Goal: Find specific page/section: Find specific page/section

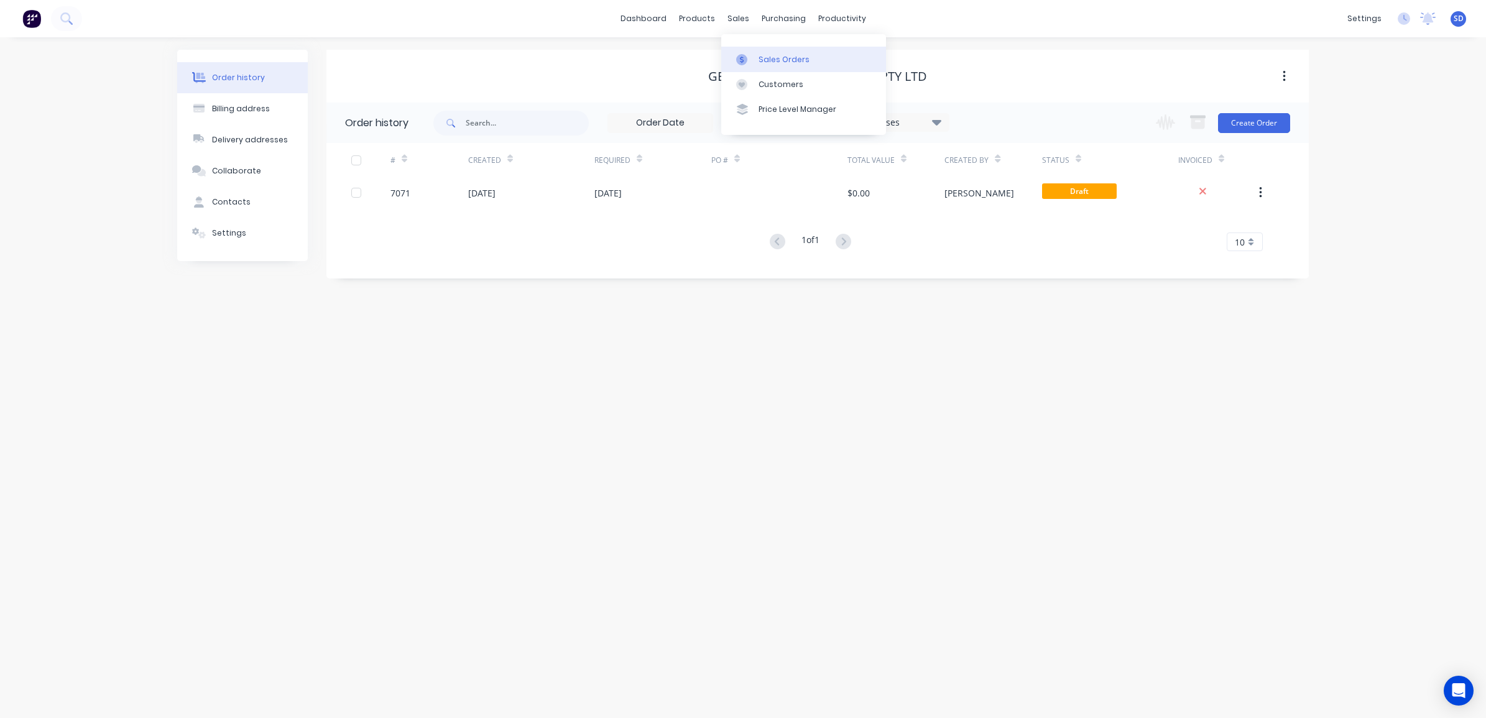
click at [776, 60] on div "Sales Orders" at bounding box center [784, 59] width 51 height 11
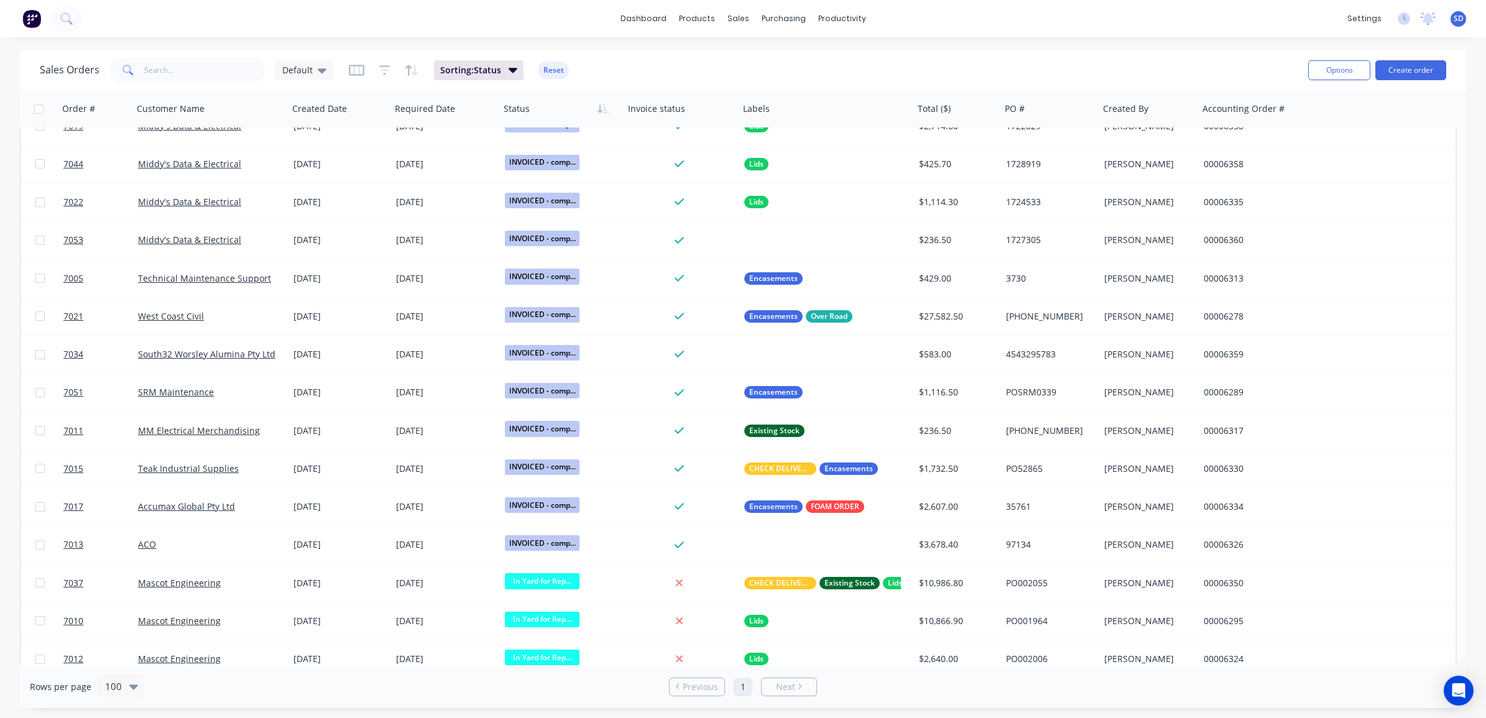
scroll to position [1166, 0]
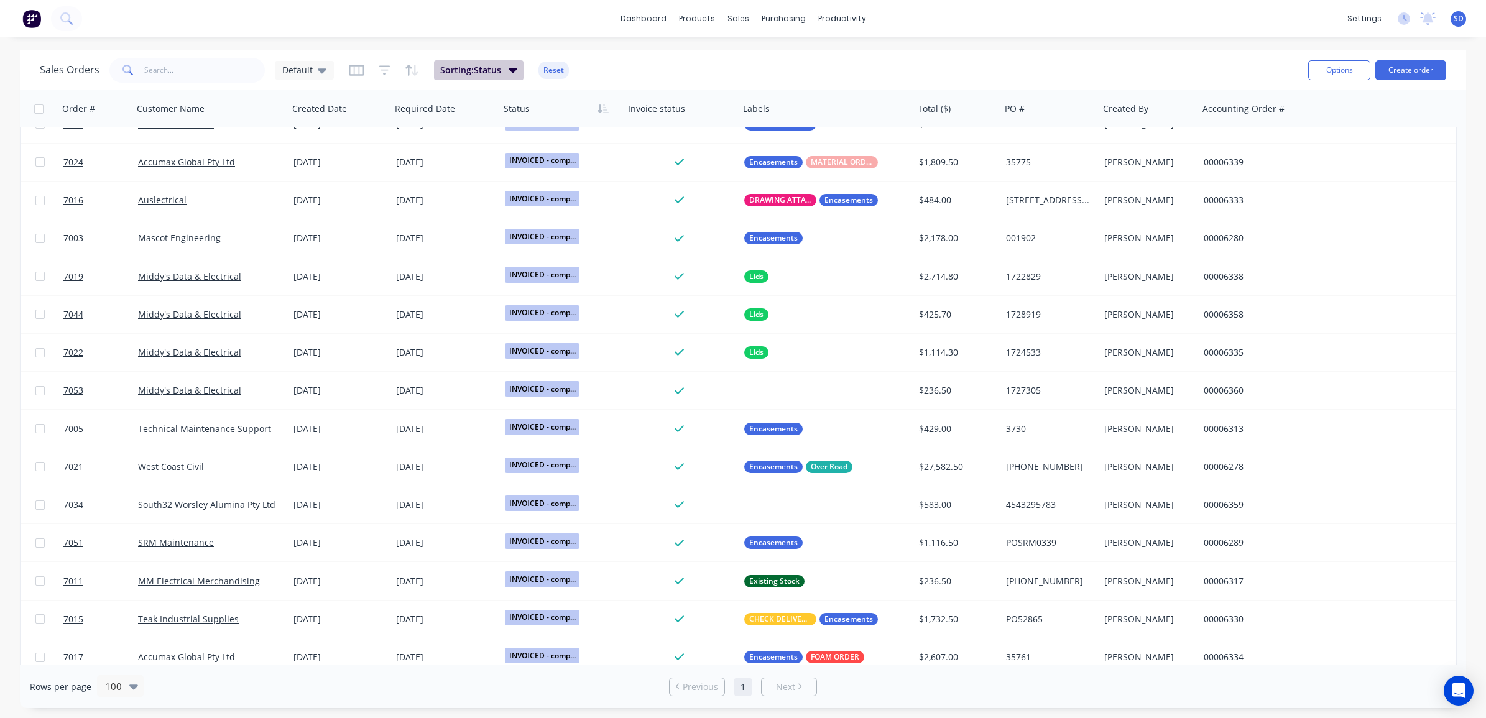
click at [491, 68] on span "Sorting: Status" at bounding box center [470, 70] width 61 height 12
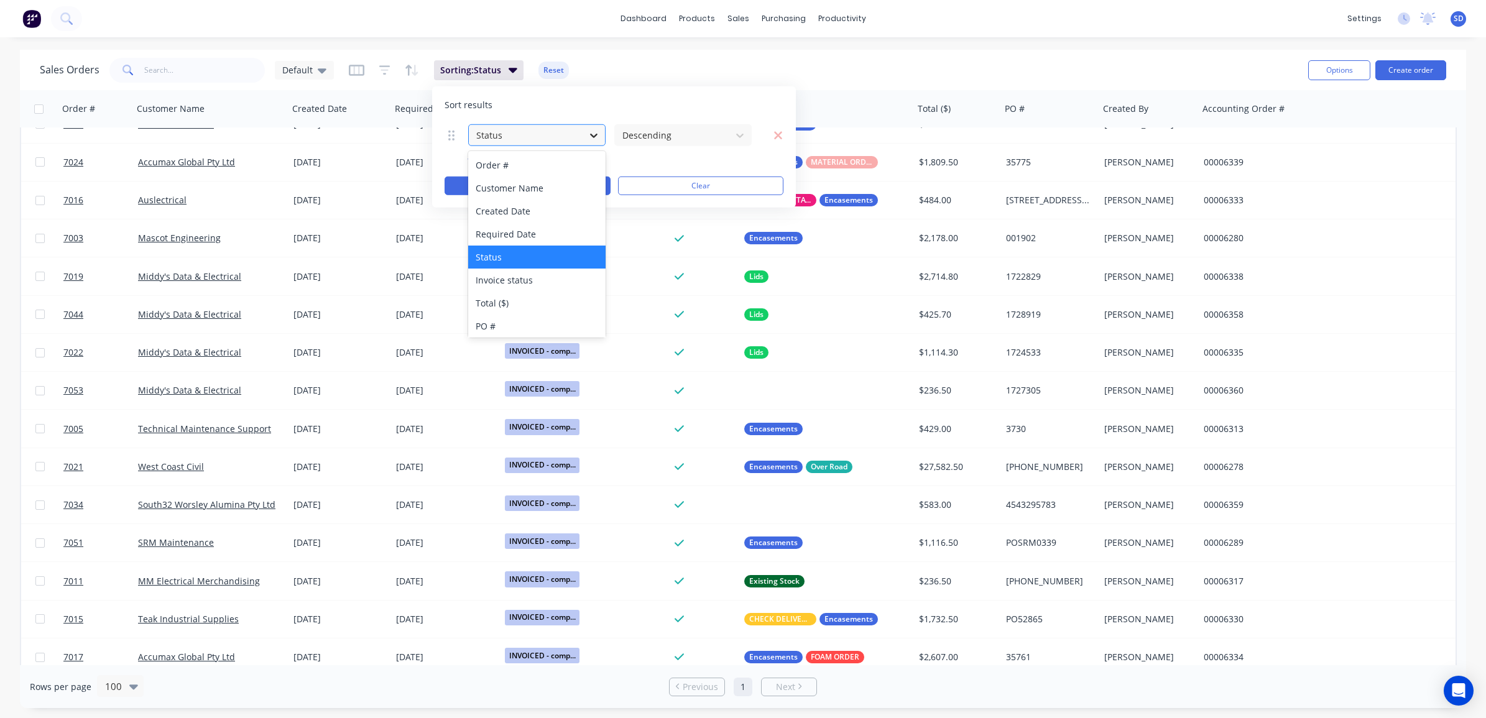
click at [585, 132] on div at bounding box center [594, 135] width 22 height 22
click at [524, 259] on div "Status" at bounding box center [536, 257] width 137 height 23
click at [720, 67] on div "Sales Orders Default Sorting: Status Reset" at bounding box center [669, 70] width 1259 height 30
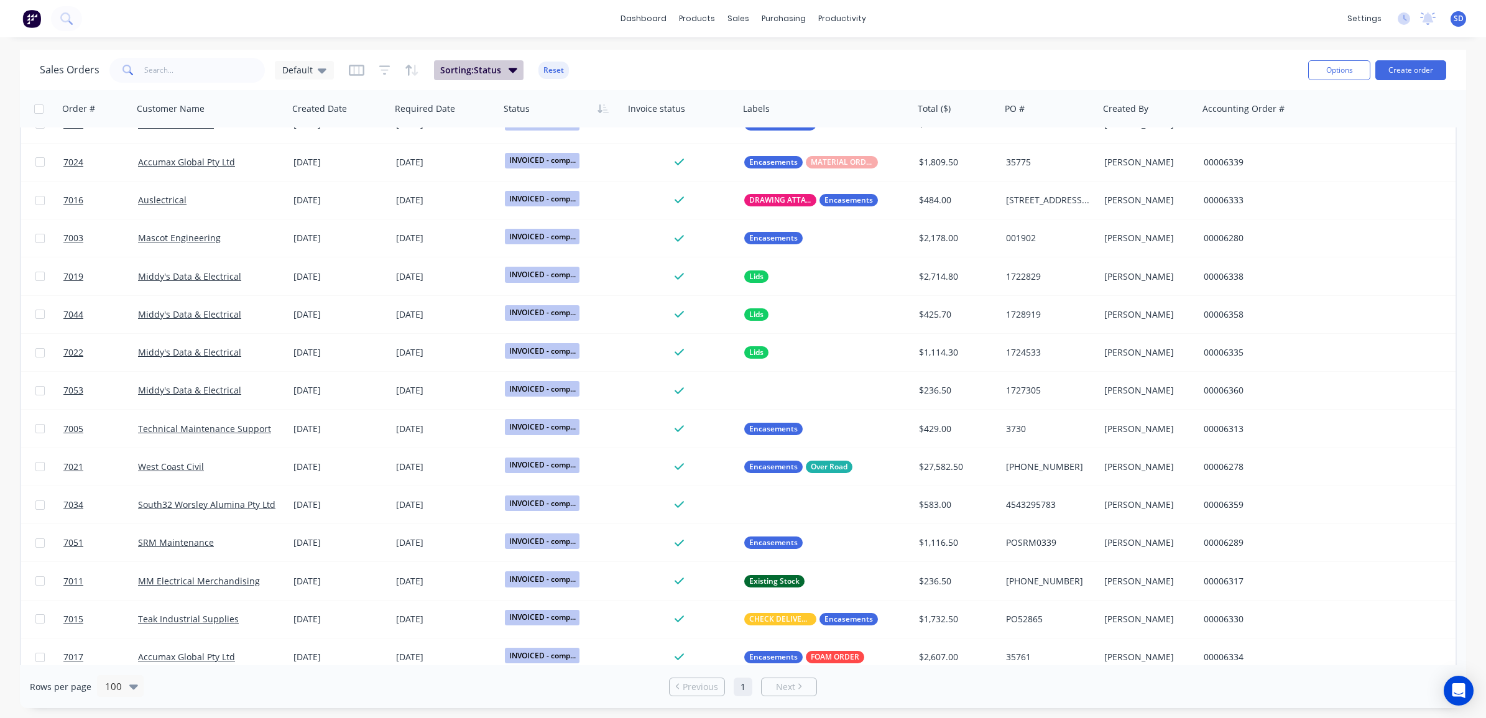
click at [510, 68] on icon "button" at bounding box center [513, 70] width 9 height 5
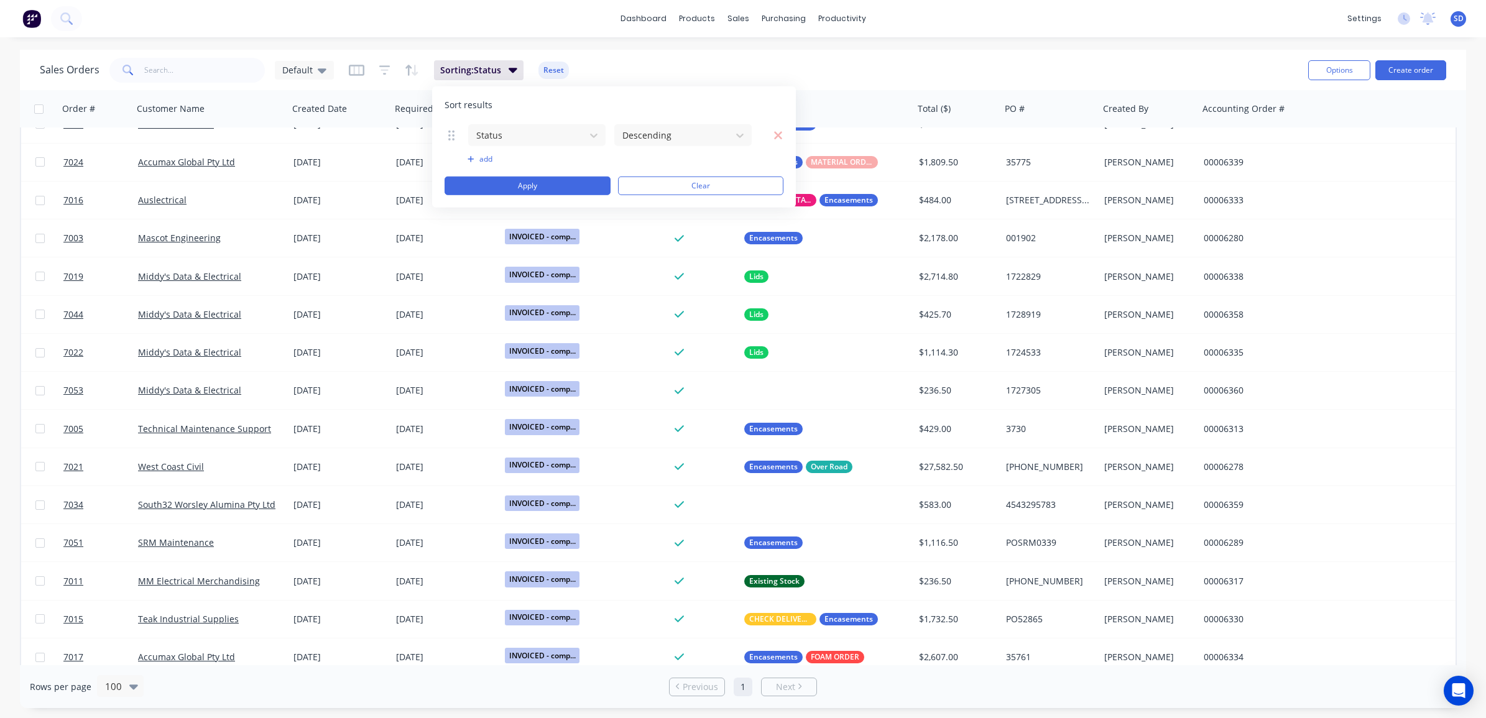
click at [738, 57] on div "Sales Orders Default Sorting: Status Reset" at bounding box center [669, 70] width 1259 height 30
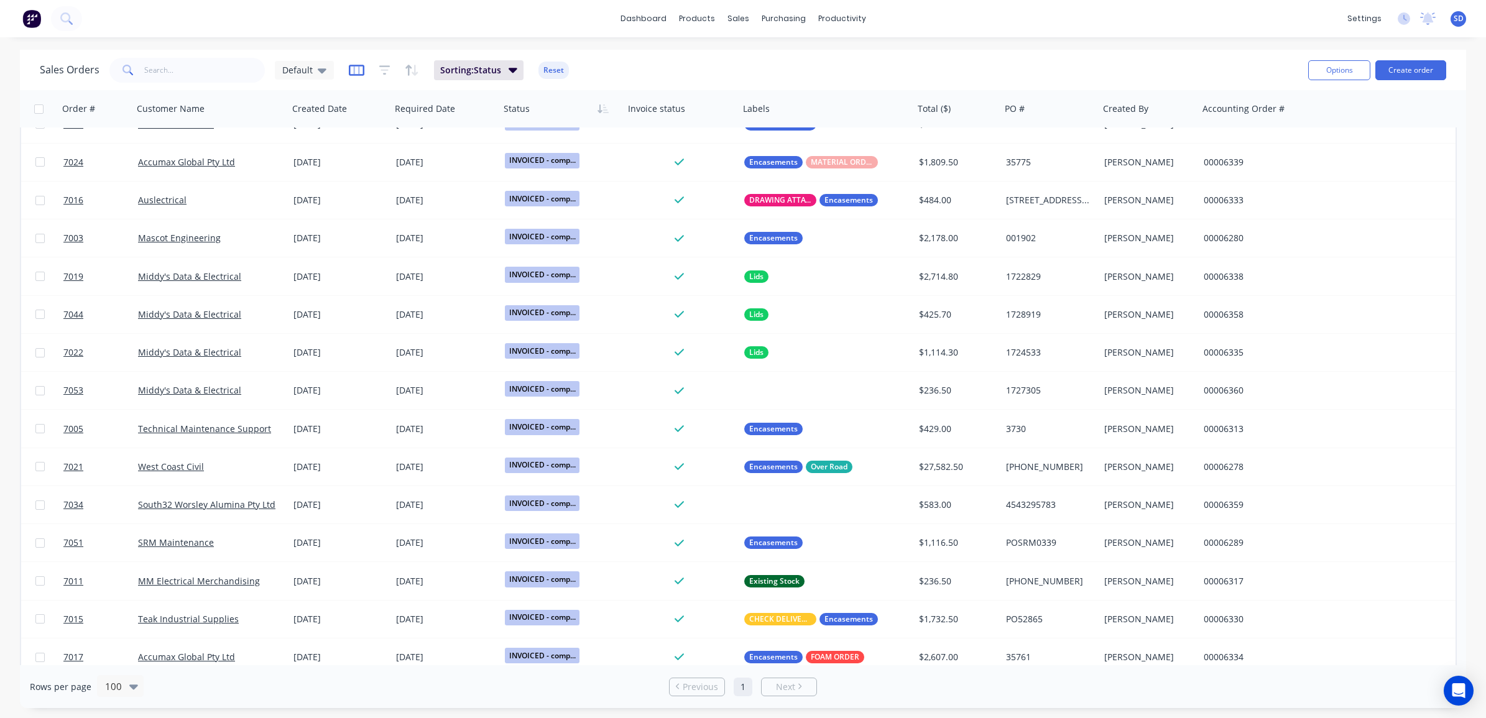
click at [353, 70] on icon "button" at bounding box center [357, 70] width 16 height 12
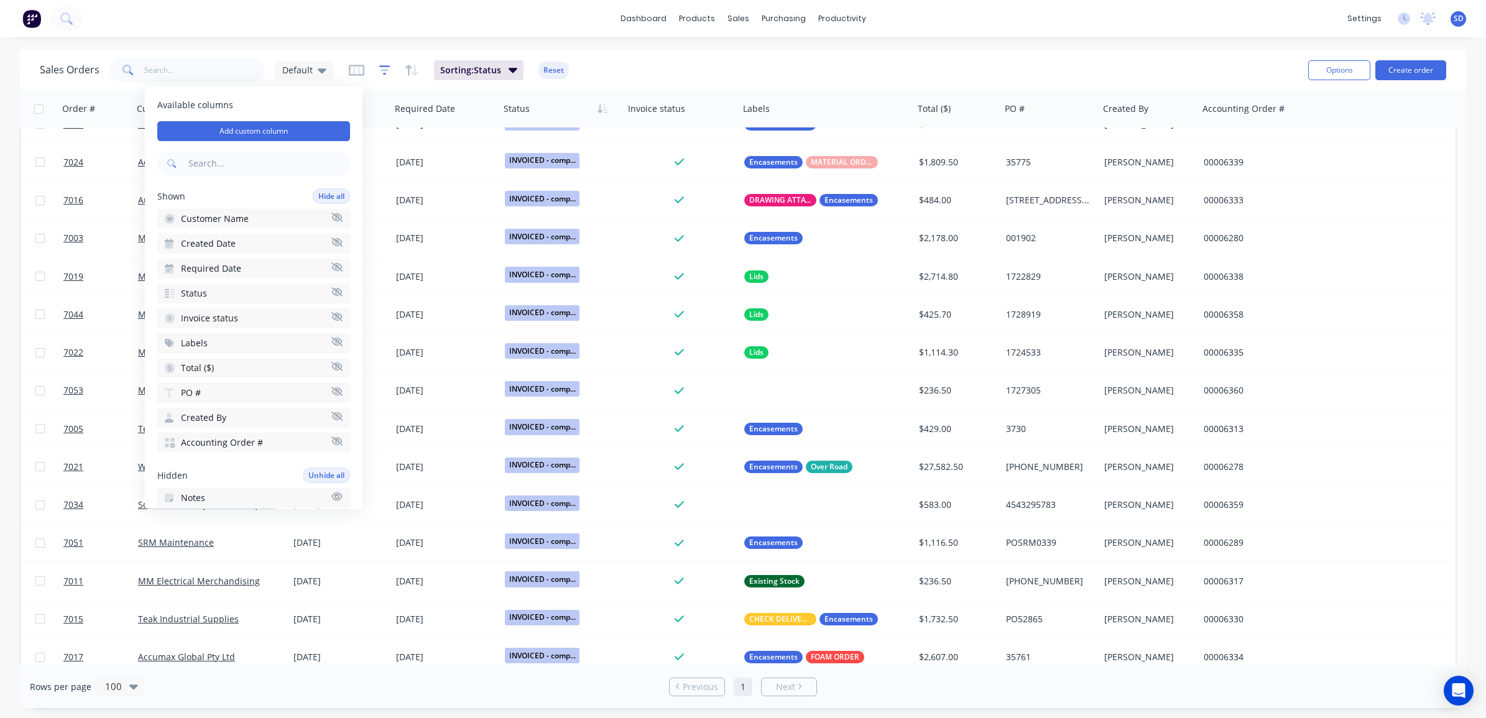
click at [386, 70] on icon "button" at bounding box center [385, 70] width 8 height 2
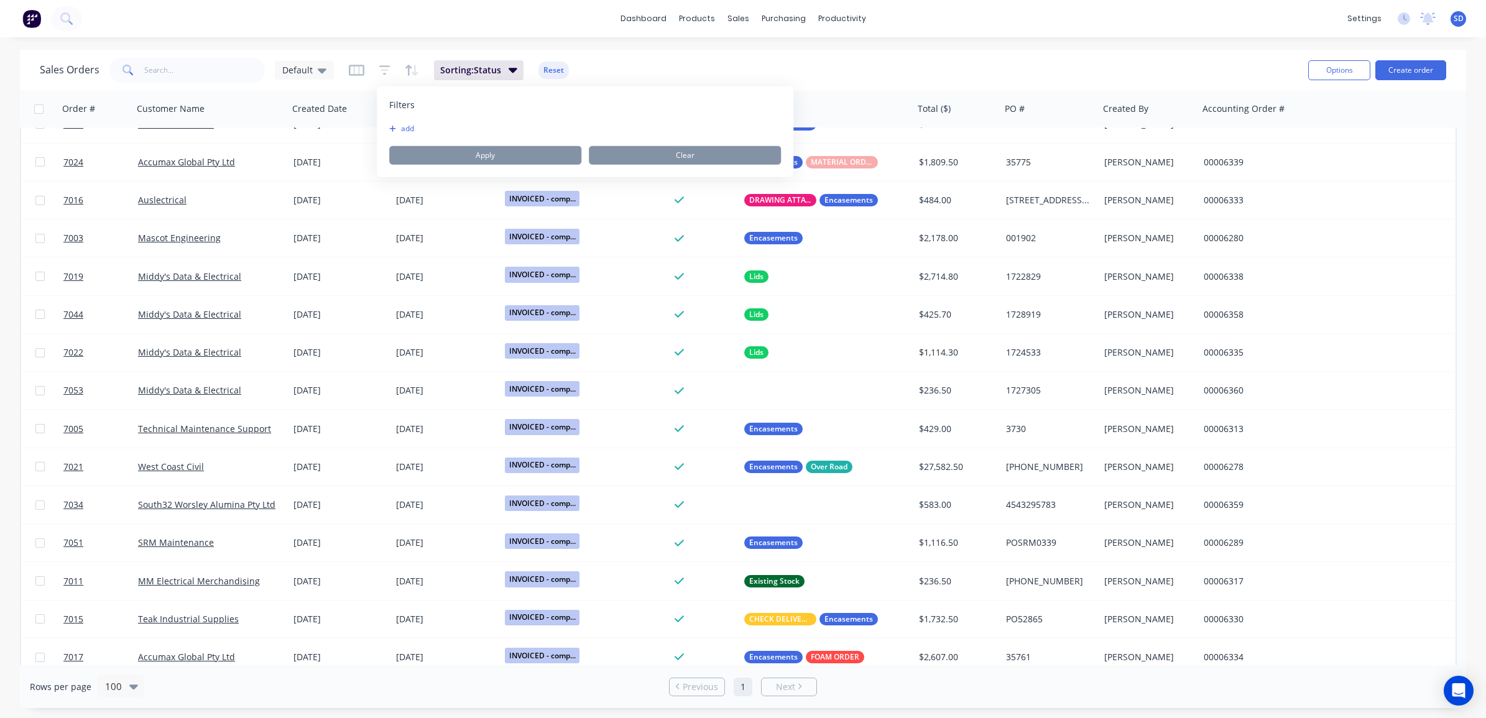
click at [393, 129] on icon "button" at bounding box center [392, 128] width 7 height 7
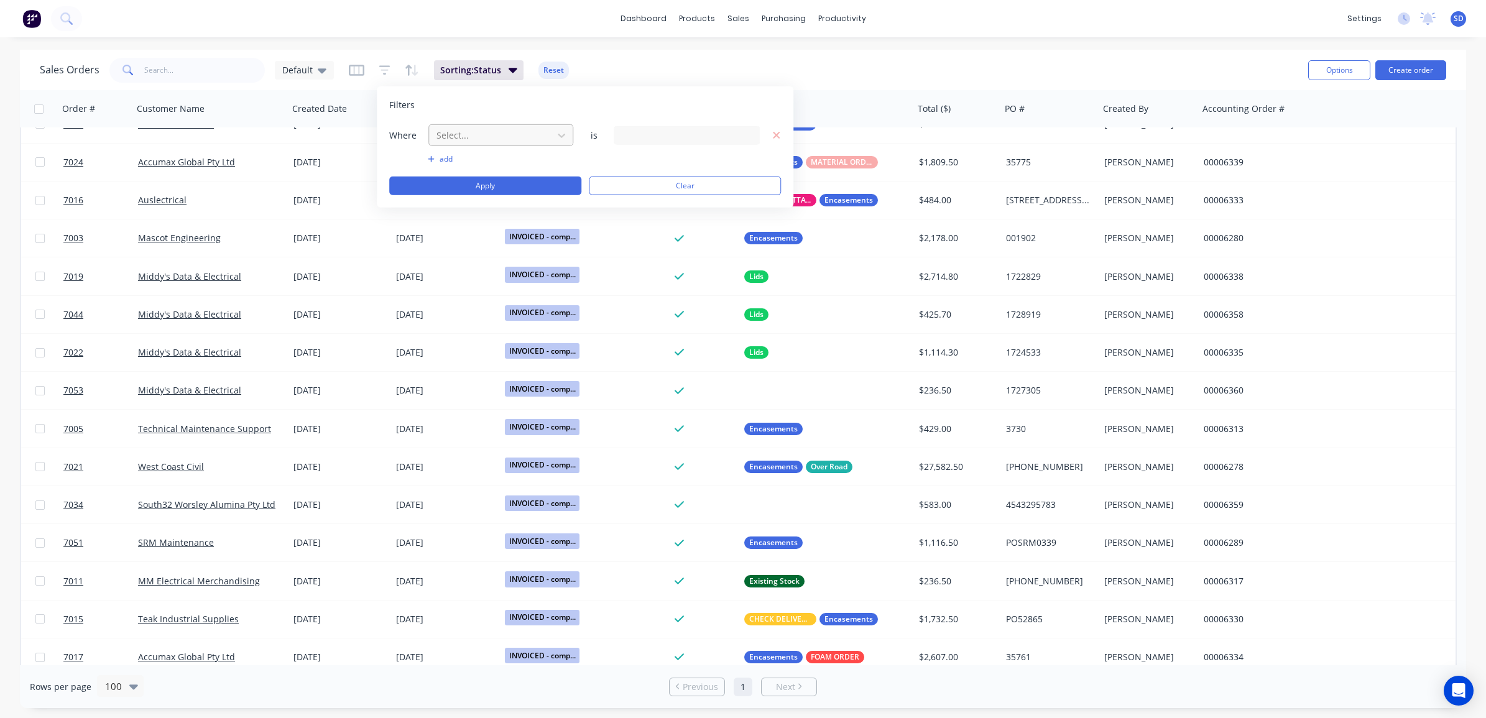
click at [482, 138] on div at bounding box center [490, 136] width 111 height 16
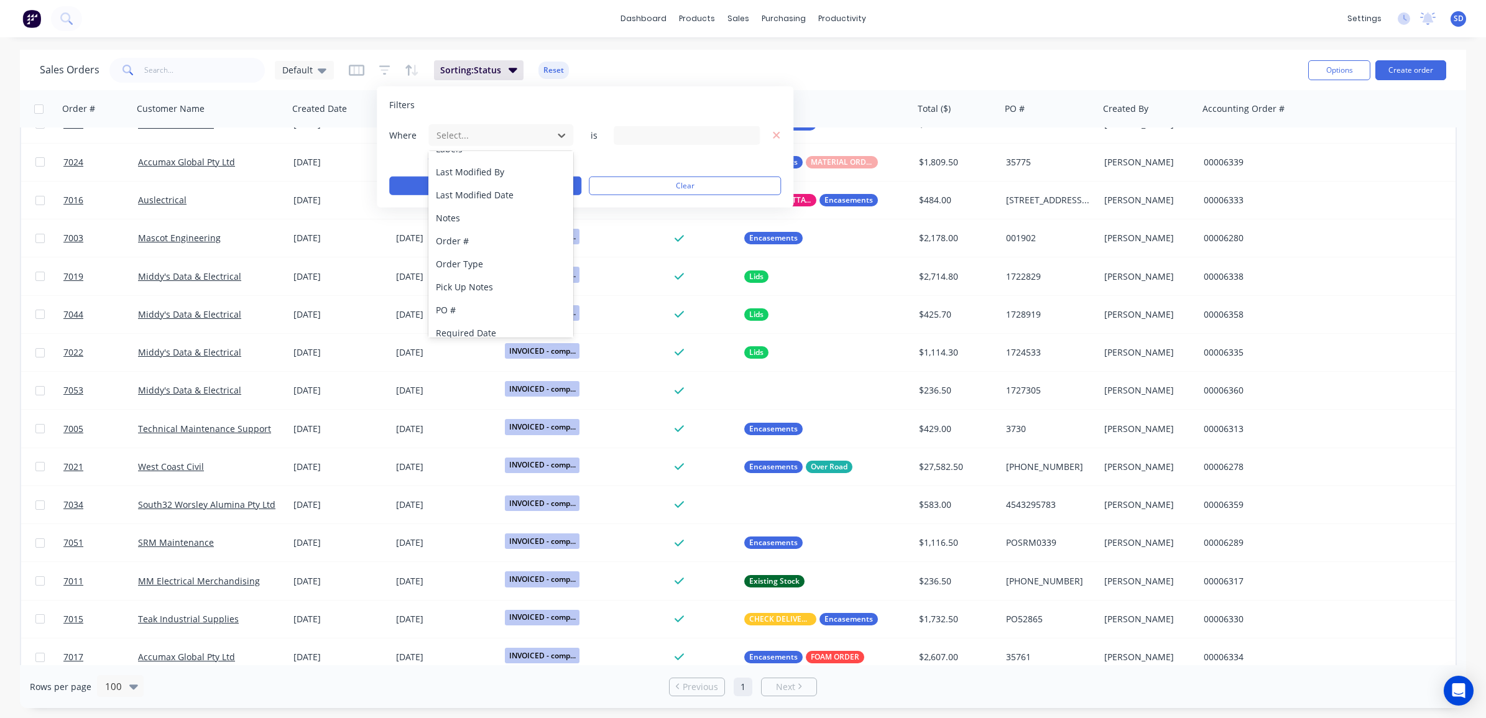
scroll to position [300, 0]
click at [470, 320] on div "Status" at bounding box center [501, 324] width 145 height 23
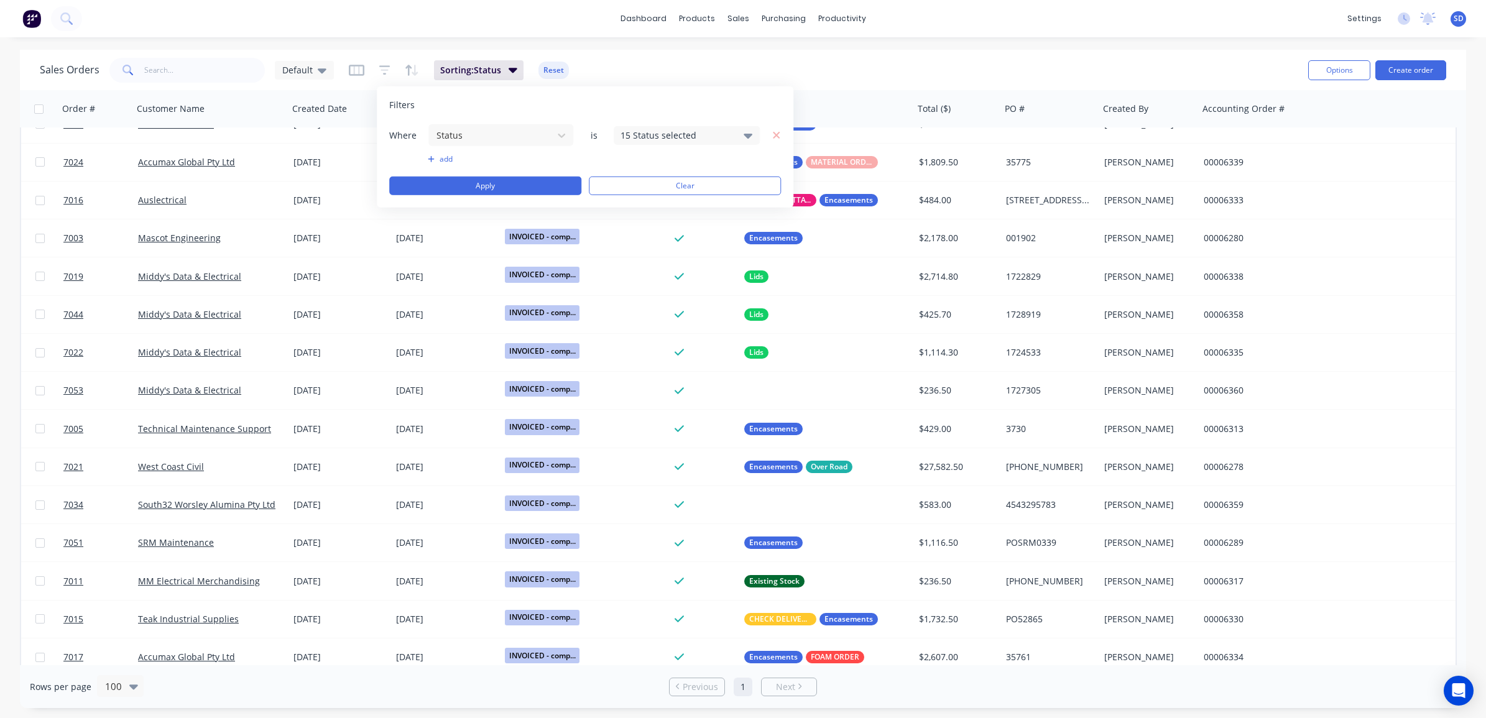
click at [664, 137] on div "15 Status selected" at bounding box center [677, 135] width 113 height 13
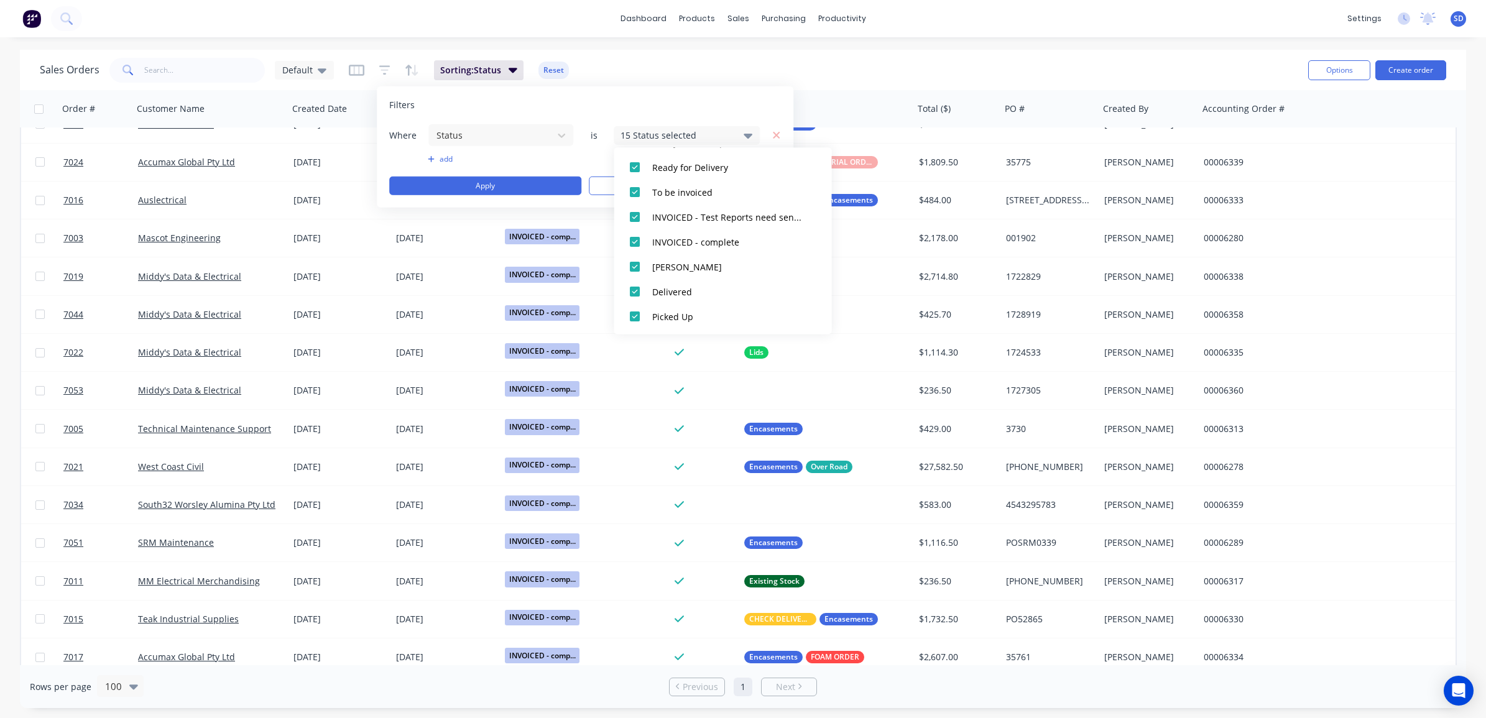
scroll to position [286, 0]
drag, startPoint x: 633, startPoint y: 241, endPoint x: 654, endPoint y: 241, distance: 21.1
click at [633, 241] on div at bounding box center [635, 241] width 25 height 25
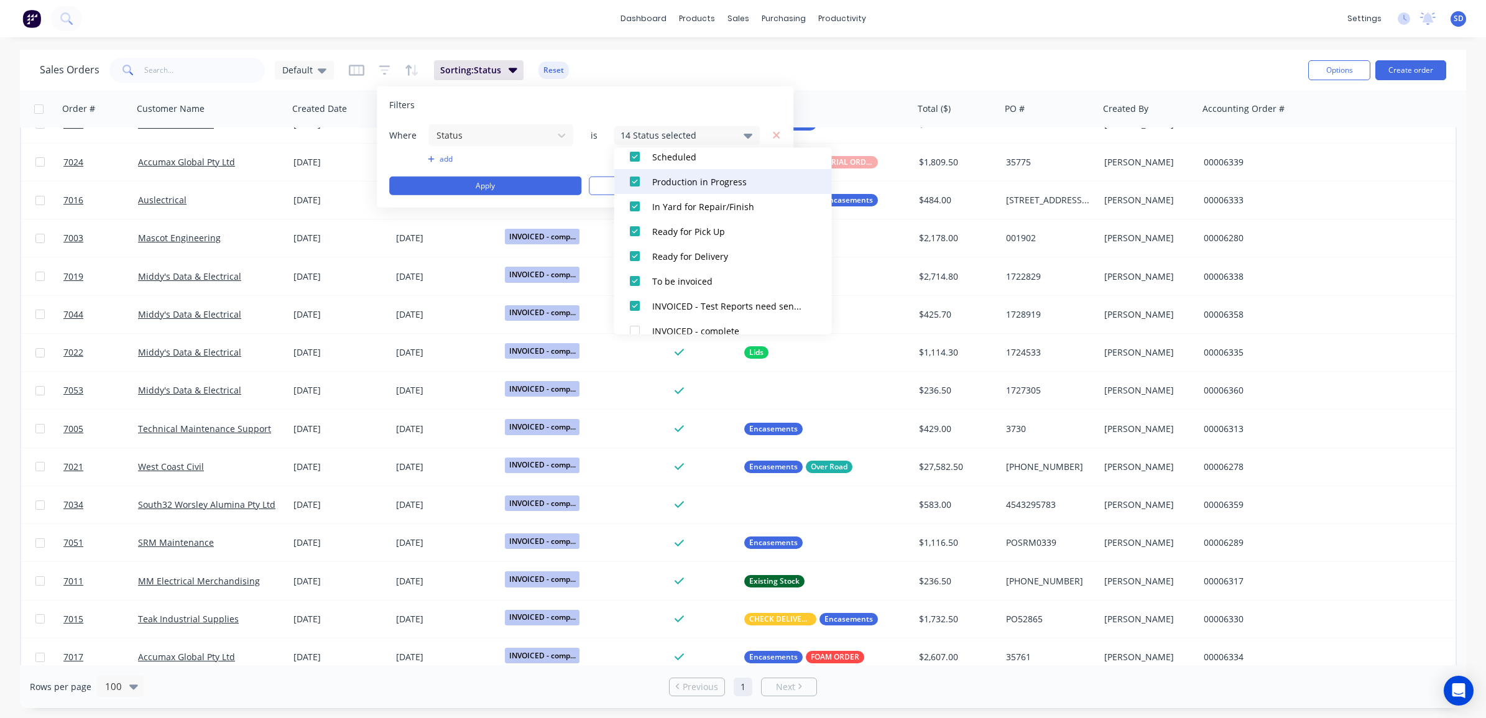
scroll to position [0, 0]
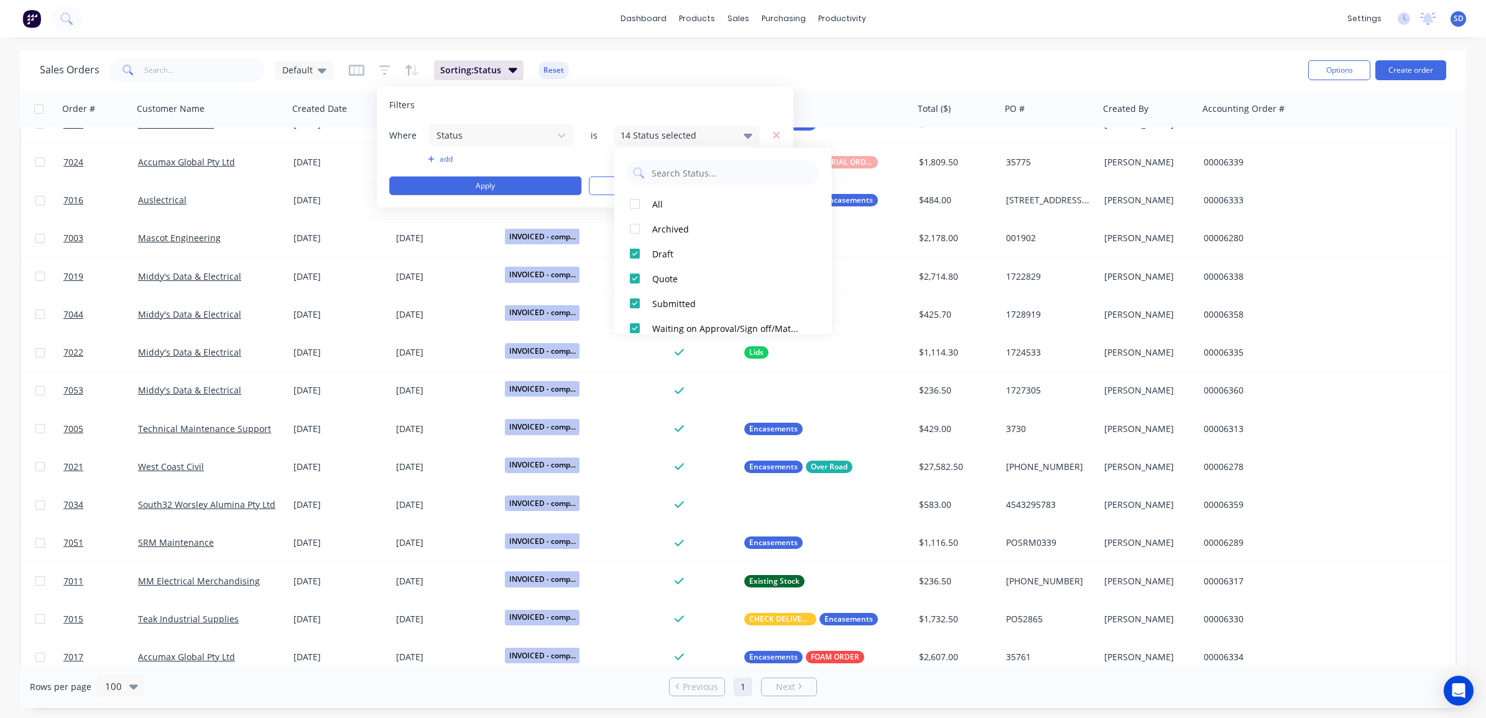
click at [706, 87] on div "Filters Where Status is 14 Status selected add Apply Clear" at bounding box center [585, 146] width 417 height 121
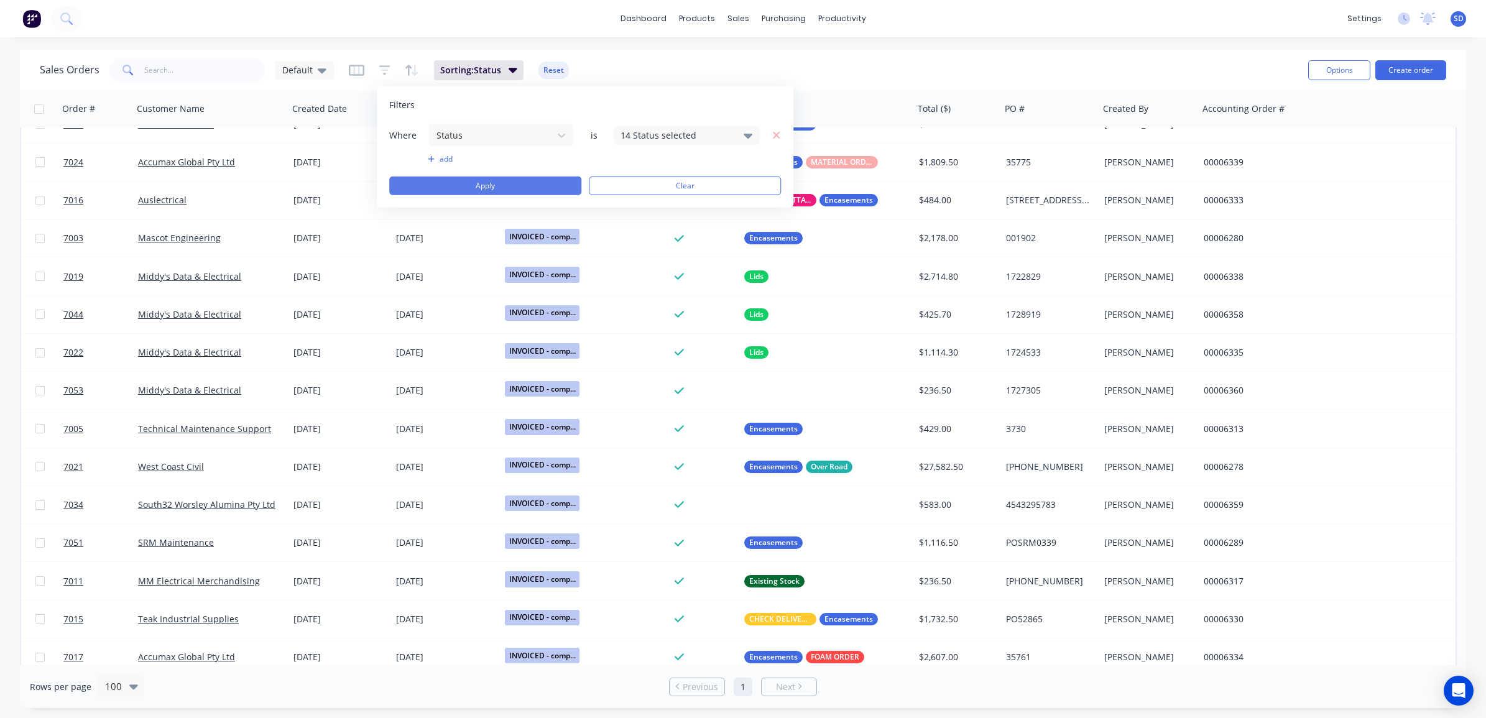
click at [483, 182] on button "Apply" at bounding box center [485, 186] width 192 height 19
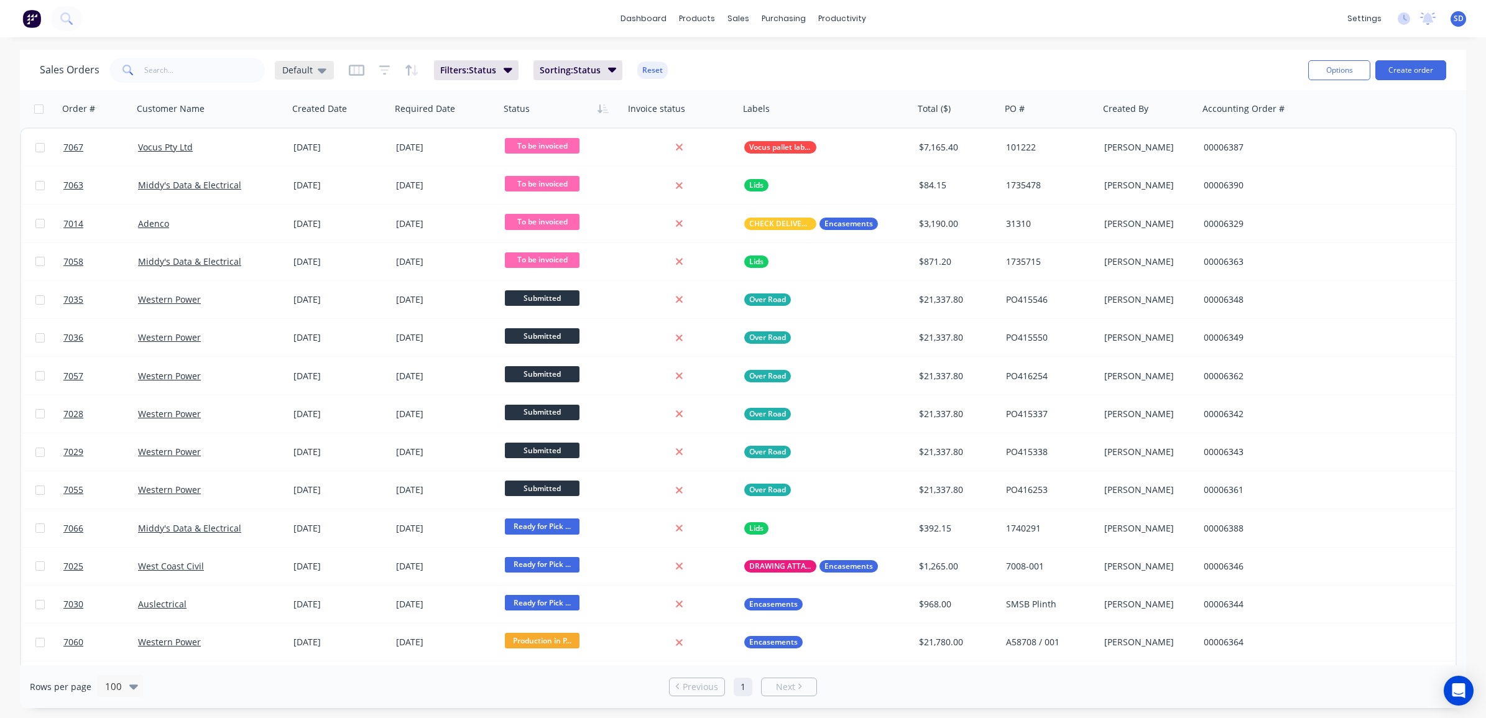
click at [327, 72] on div "Default" at bounding box center [304, 70] width 59 height 19
click at [356, 154] on button "Save new view" at bounding box center [362, 149] width 167 height 19
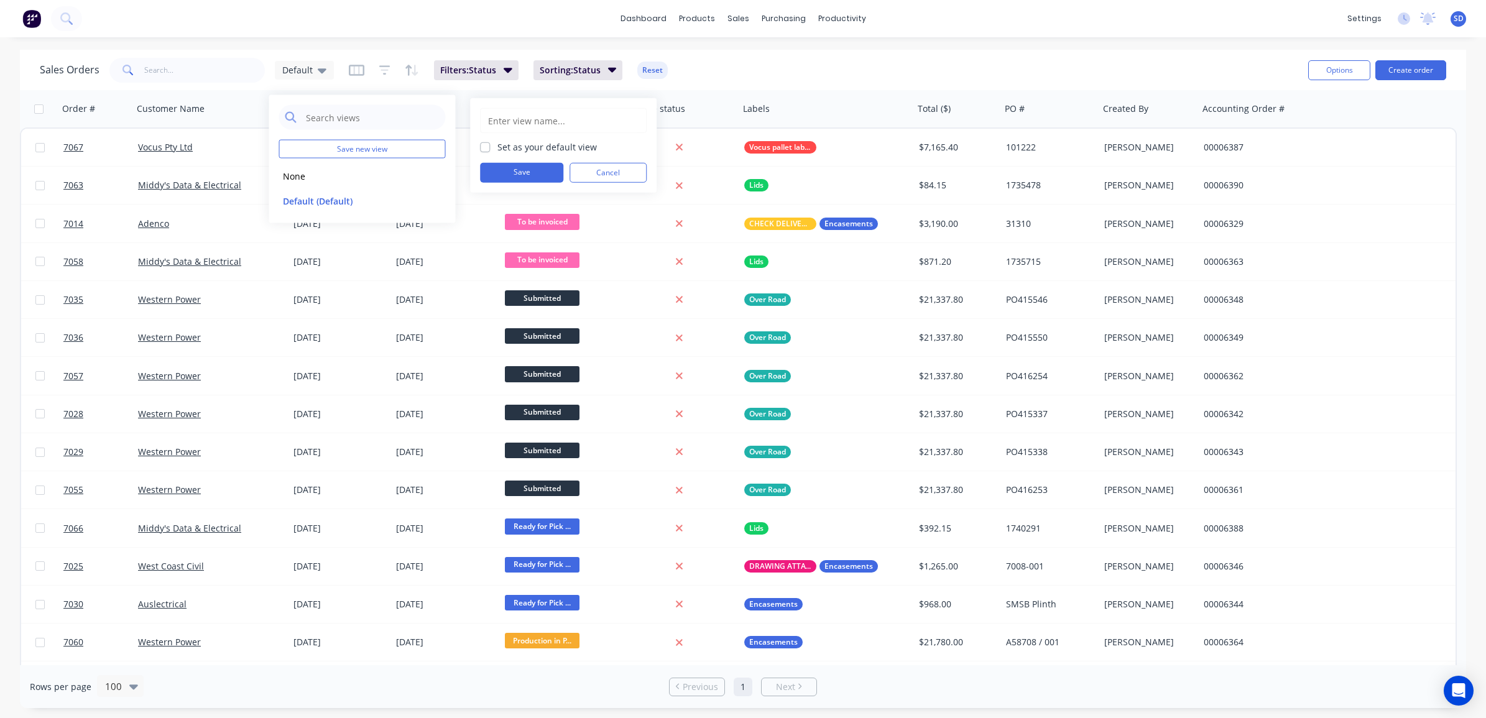
click at [501, 125] on input "text" at bounding box center [563, 121] width 153 height 24
type input "n"
type input "Invoiced removed"
click at [510, 172] on button "Save" at bounding box center [521, 173] width 83 height 20
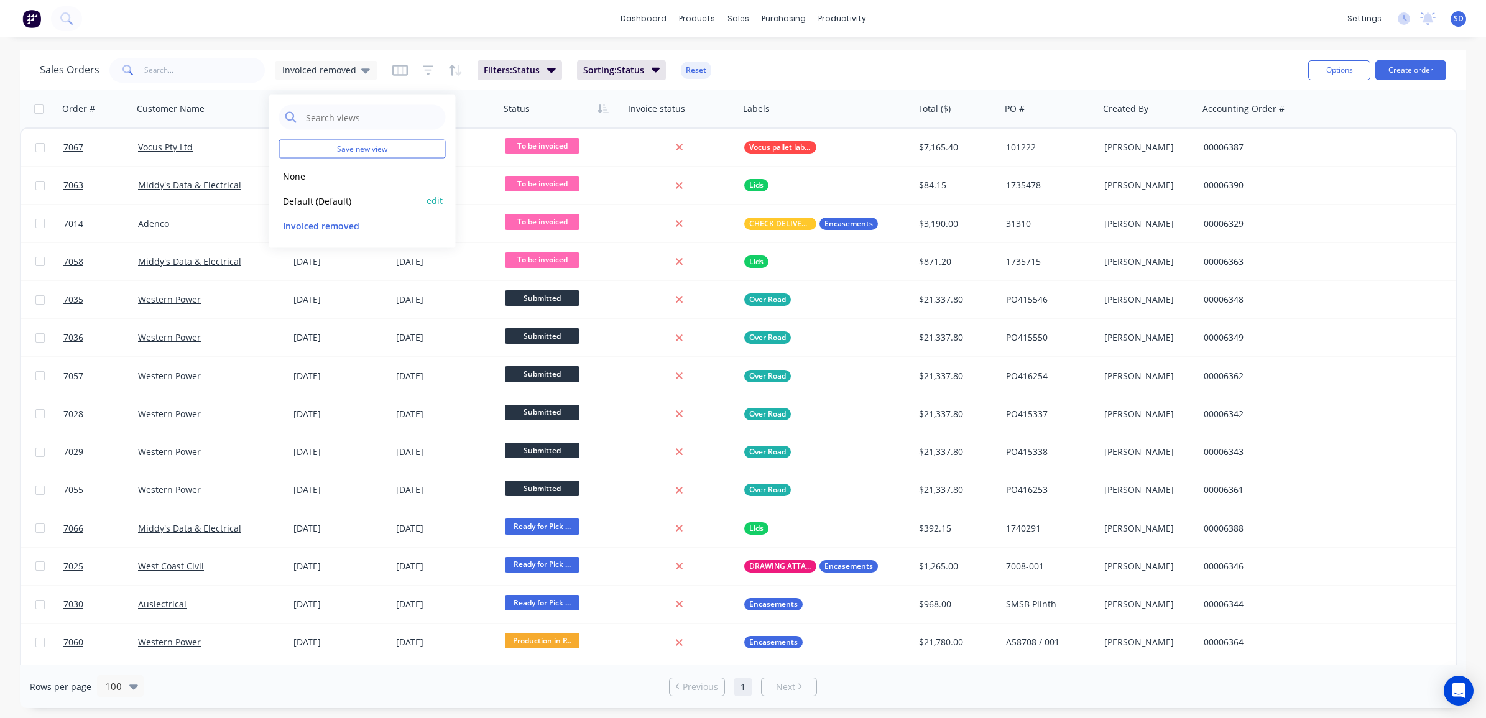
click at [309, 200] on button "Default (Default)" at bounding box center [350, 200] width 142 height 14
click at [313, 70] on div "Default" at bounding box center [304, 70] width 44 height 11
click at [322, 221] on button "Invoiced removed" at bounding box center [350, 225] width 142 height 14
click at [539, 73] on button "Filters: Status" at bounding box center [520, 70] width 85 height 20
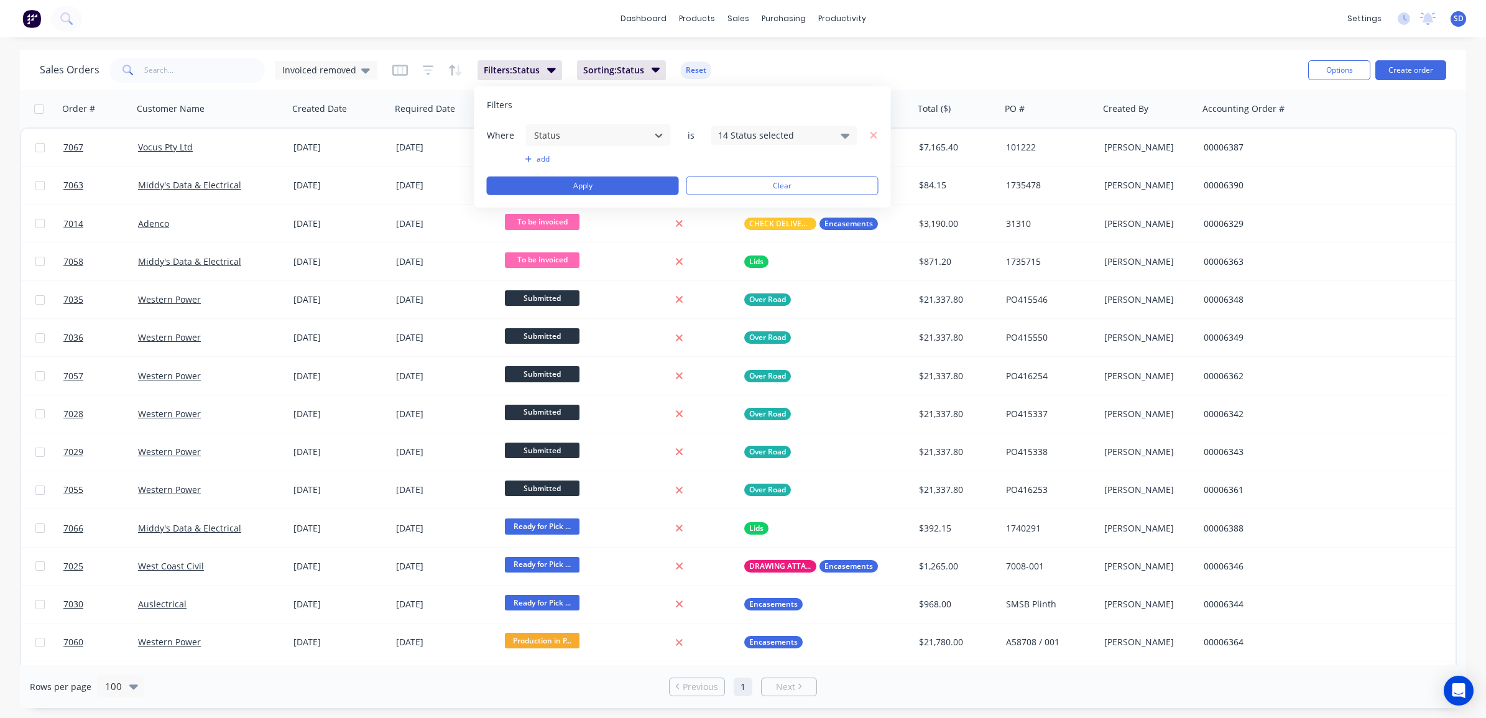
click at [766, 137] on div "14 Status selected" at bounding box center [774, 135] width 113 height 13
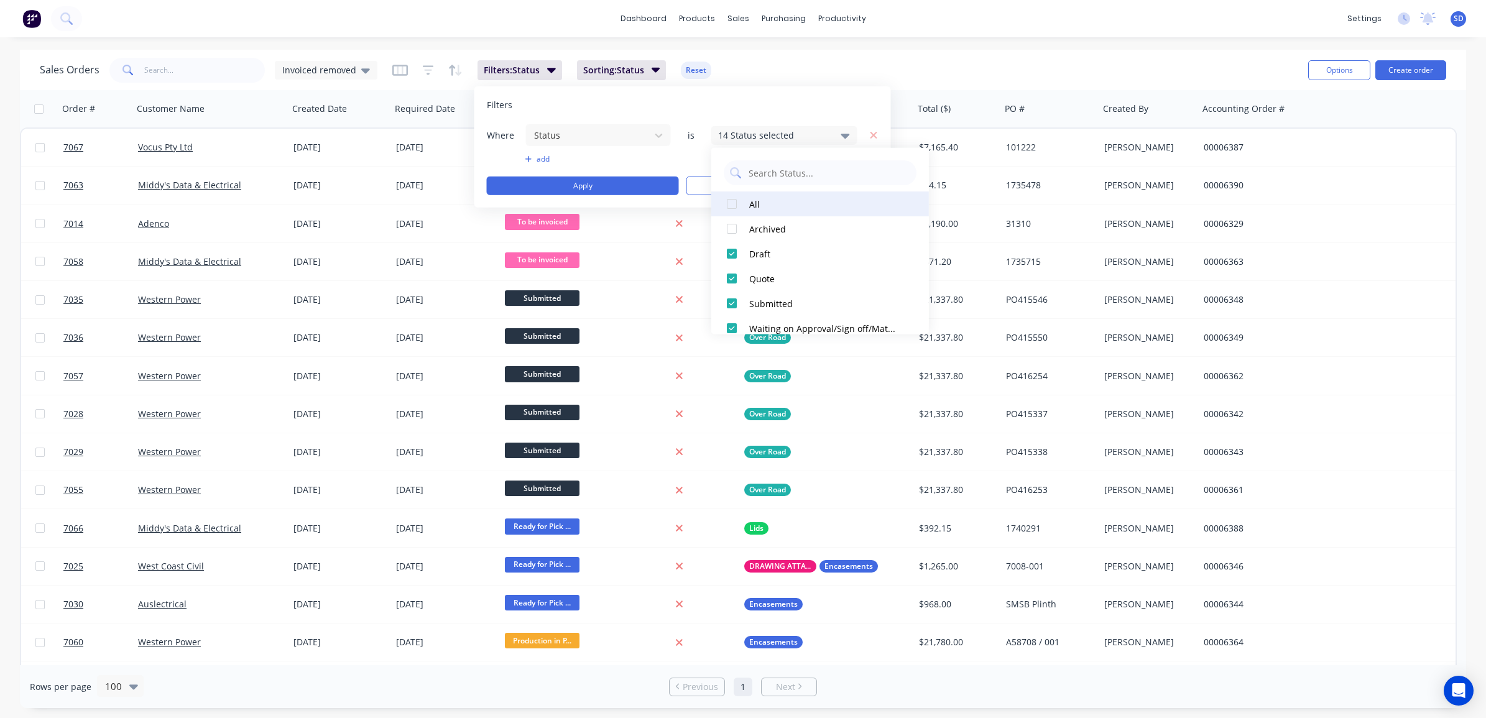
click at [732, 206] on div at bounding box center [732, 204] width 25 height 25
click at [732, 205] on div at bounding box center [732, 204] width 25 height 25
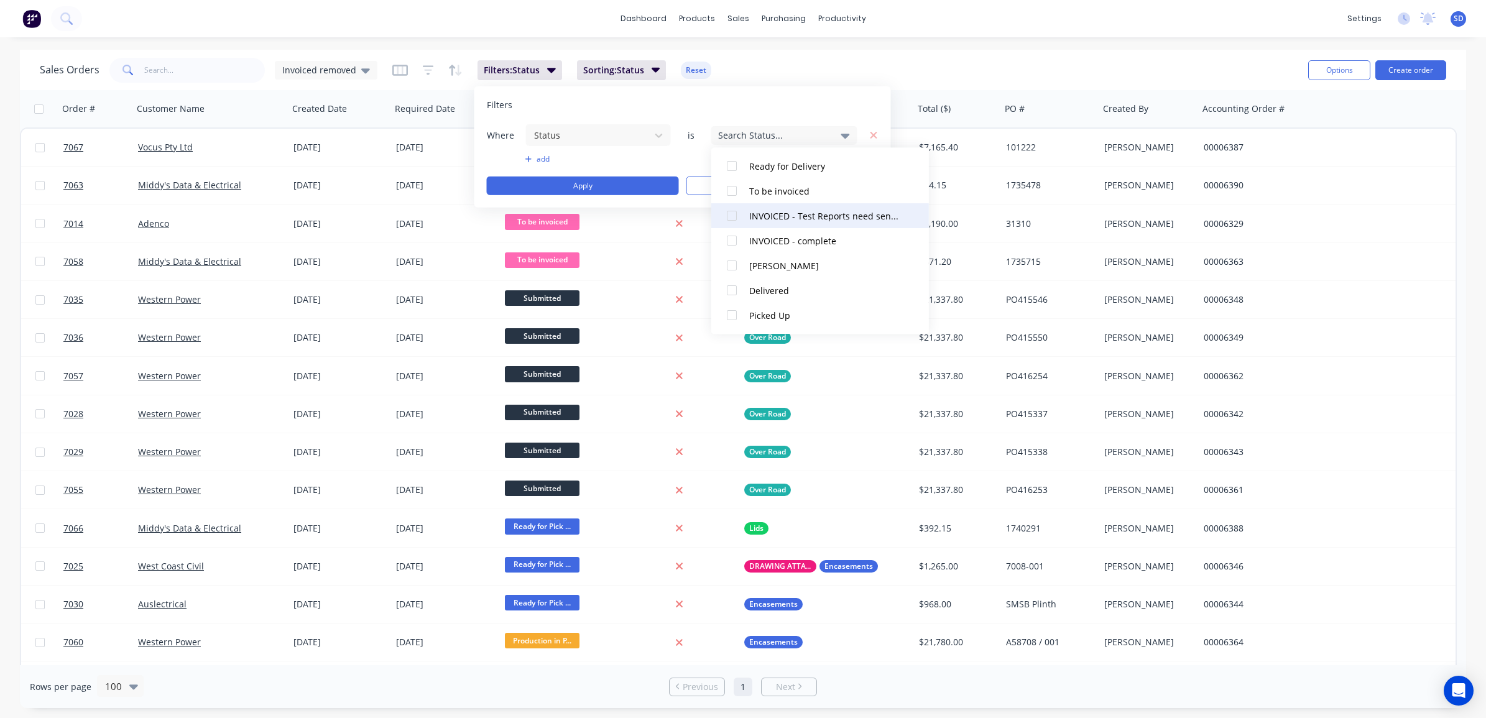
click at [735, 219] on div at bounding box center [732, 216] width 25 height 25
click at [735, 238] on div at bounding box center [732, 241] width 25 height 25
click at [731, 191] on div at bounding box center [732, 191] width 25 height 25
click at [604, 179] on button "Apply" at bounding box center [583, 186] width 192 height 19
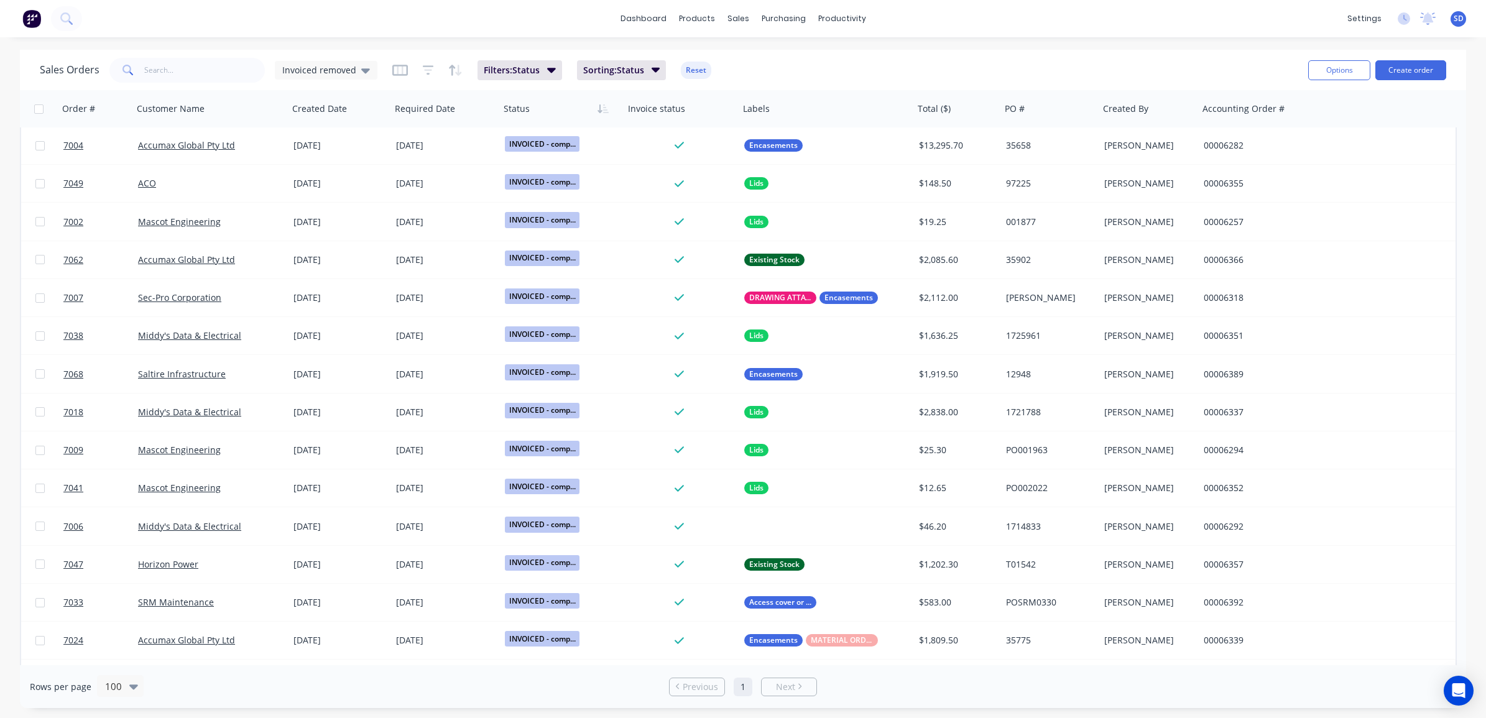
scroll to position [0, 0]
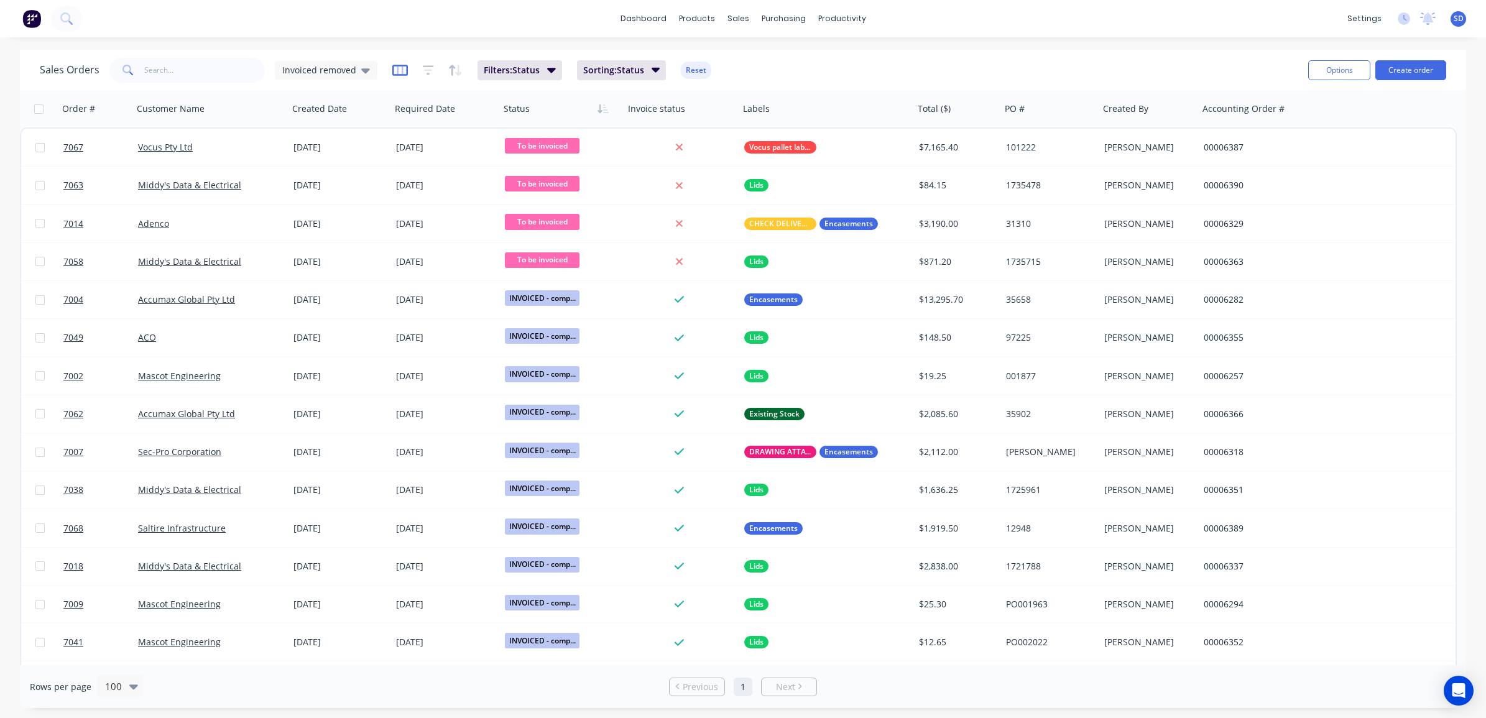
click at [404, 72] on icon "button" at bounding box center [400, 70] width 16 height 11
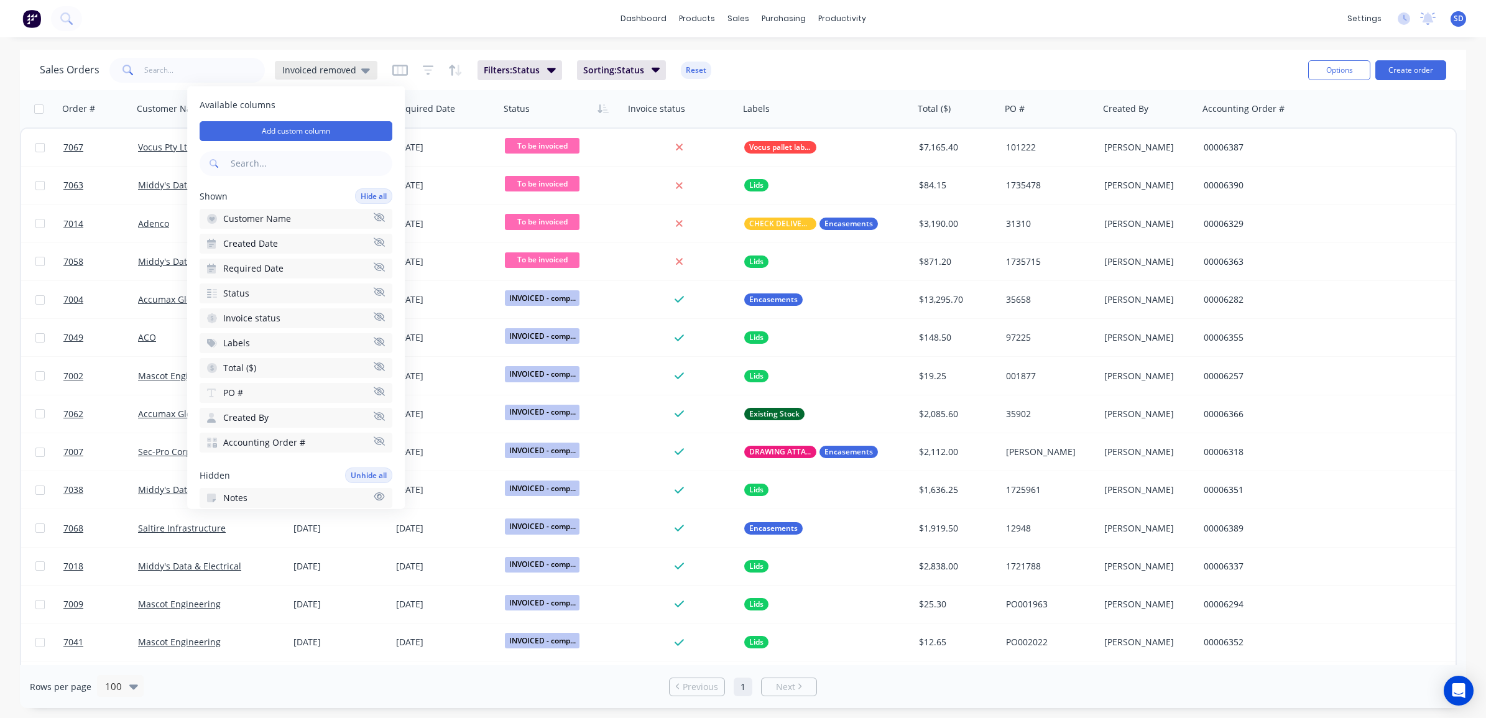
click at [356, 70] on div "Invoiced removed" at bounding box center [326, 70] width 88 height 11
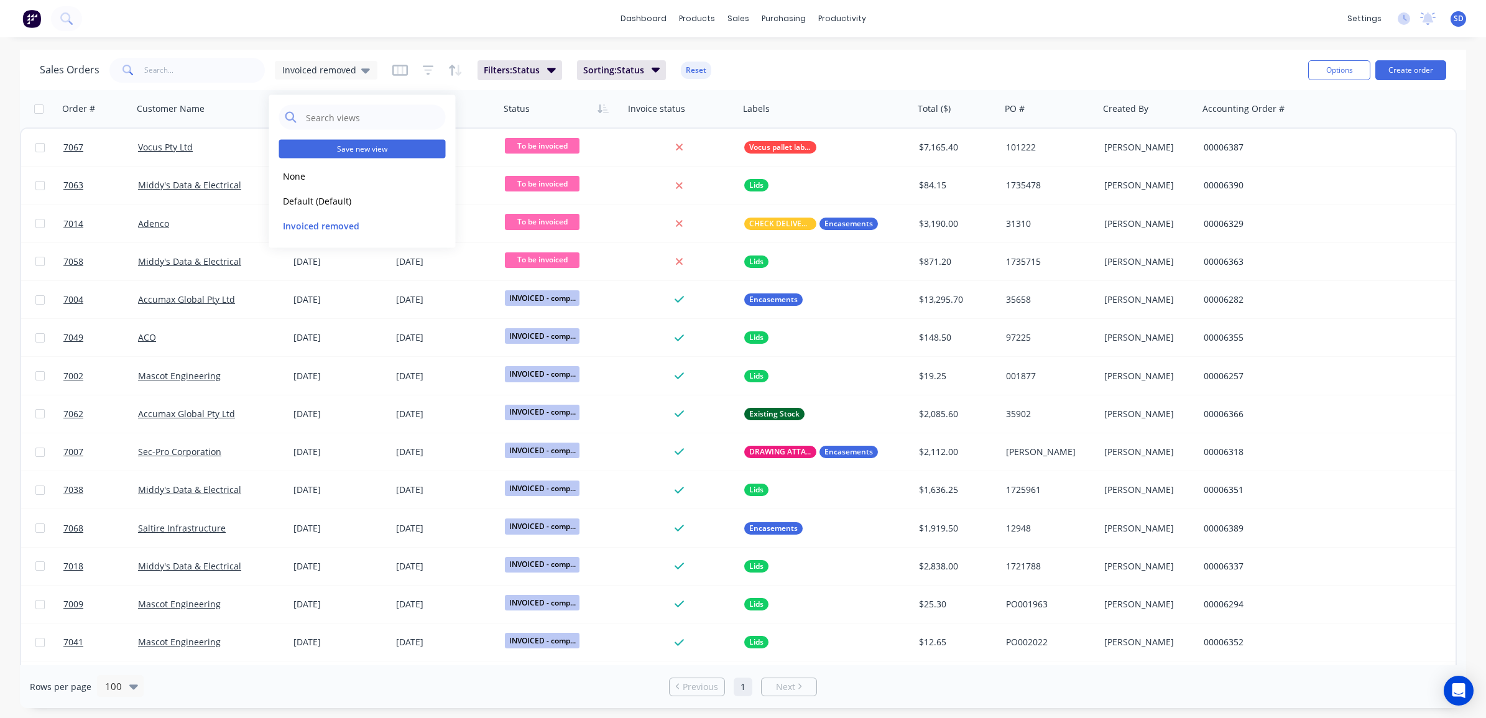
click at [370, 148] on button "Save new view" at bounding box center [362, 149] width 167 height 19
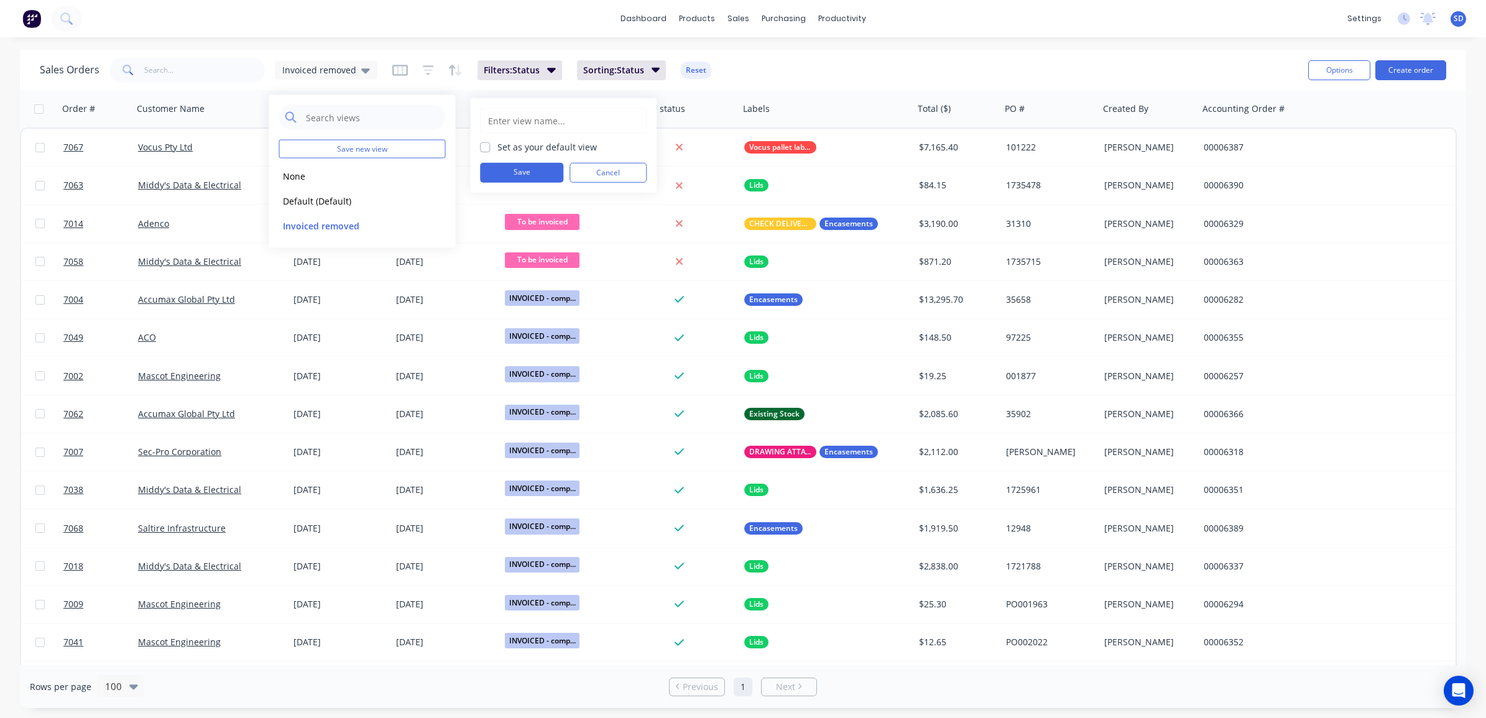
click at [512, 121] on input "text" at bounding box center [563, 121] width 153 height 24
type input "i"
type input "I"
type input "Invoicing view"
click at [532, 166] on button "Save" at bounding box center [521, 173] width 83 height 20
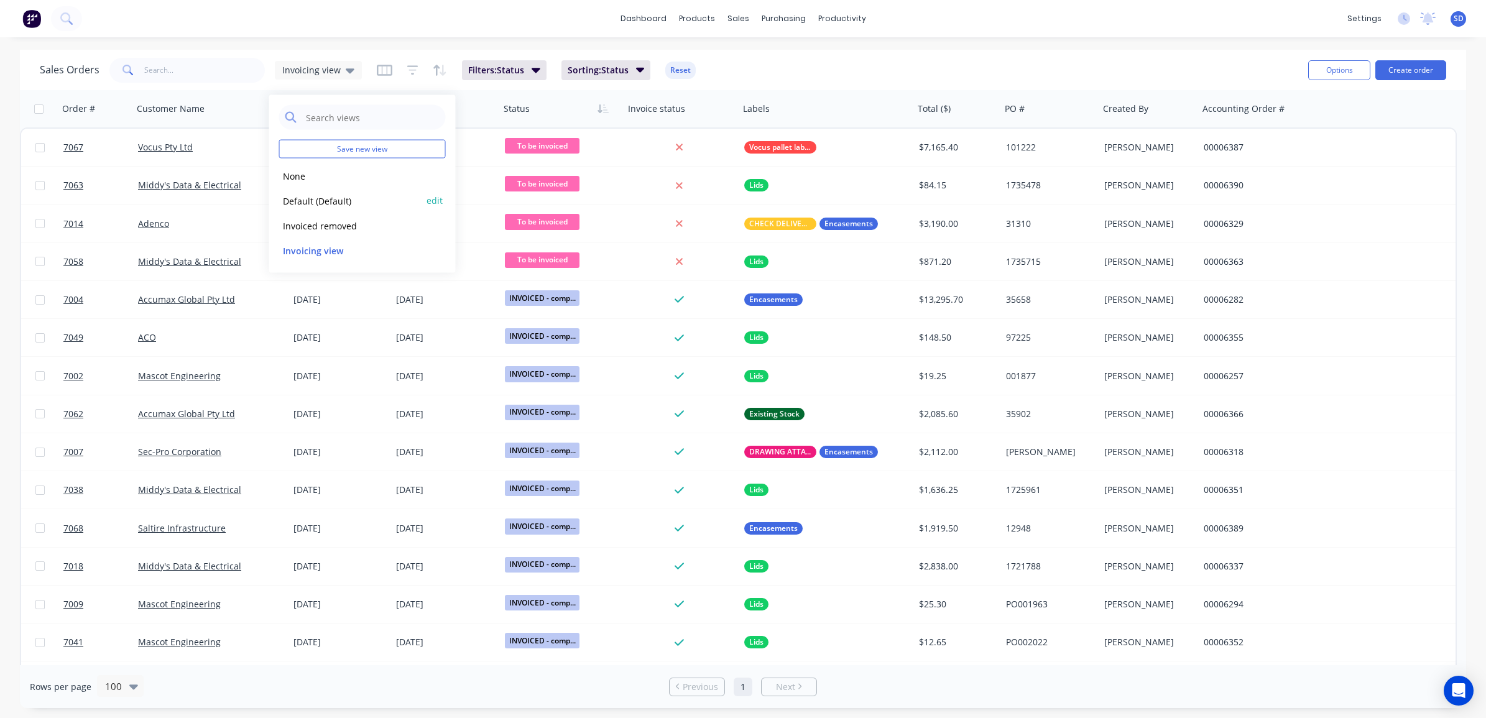
click at [307, 198] on button "Default (Default)" at bounding box center [350, 200] width 142 height 14
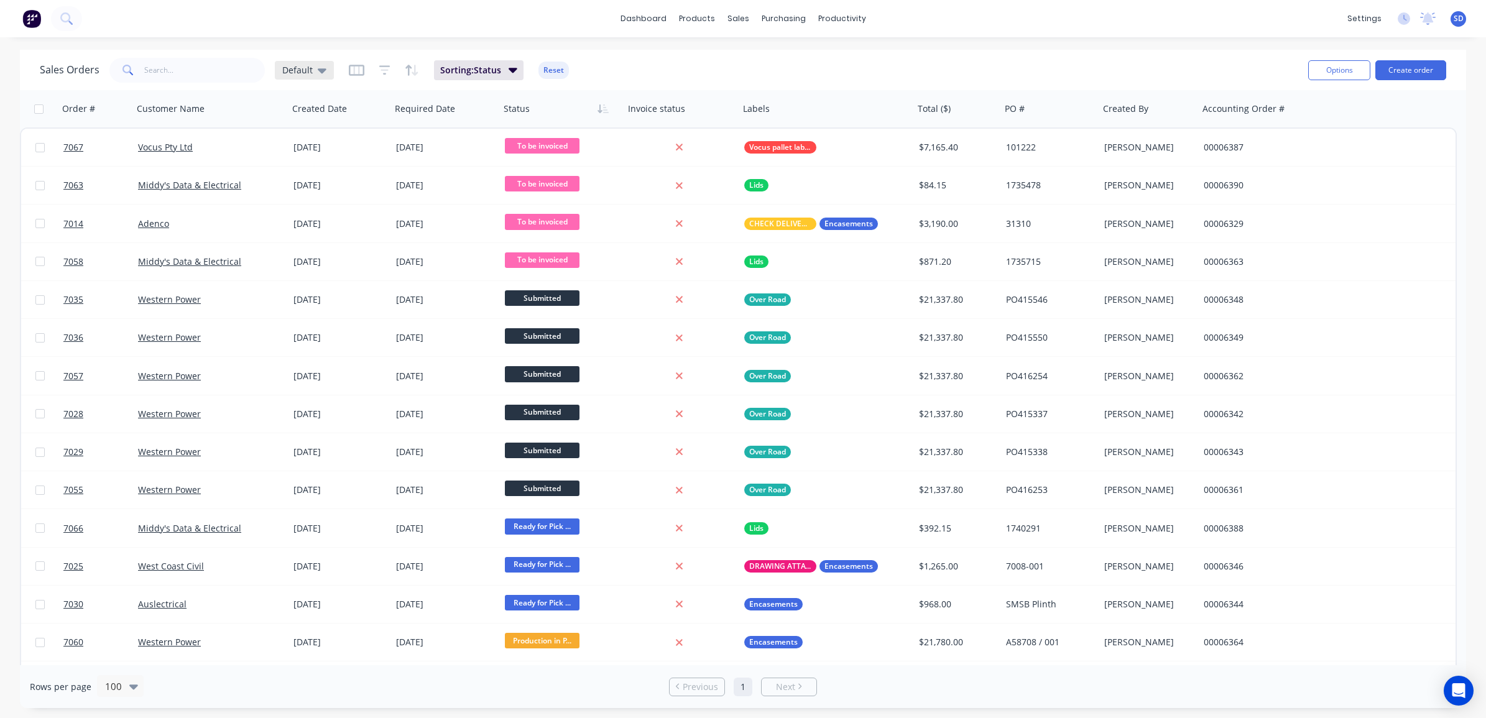
click at [314, 70] on div "Default" at bounding box center [304, 70] width 44 height 11
click at [330, 225] on button "Invoiced removed" at bounding box center [350, 225] width 142 height 14
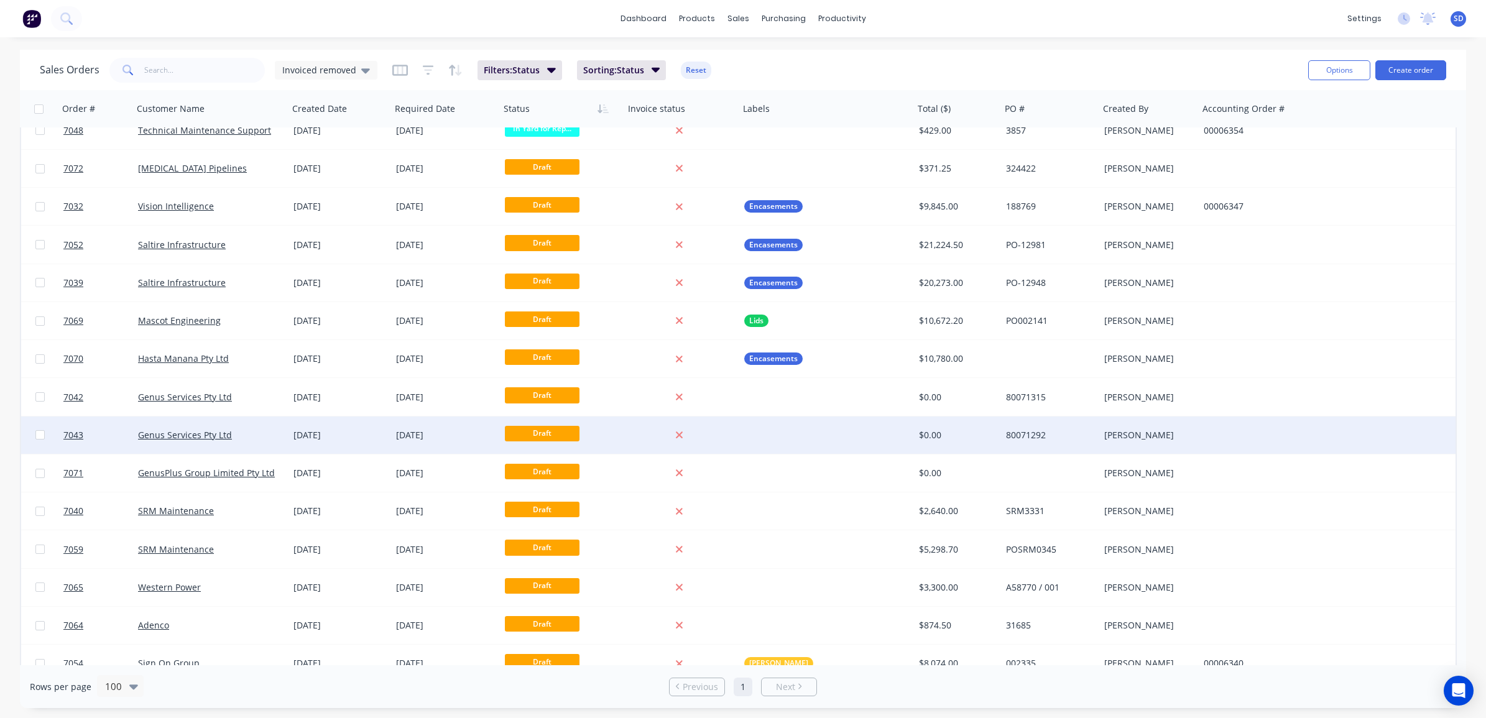
scroll to position [909, 0]
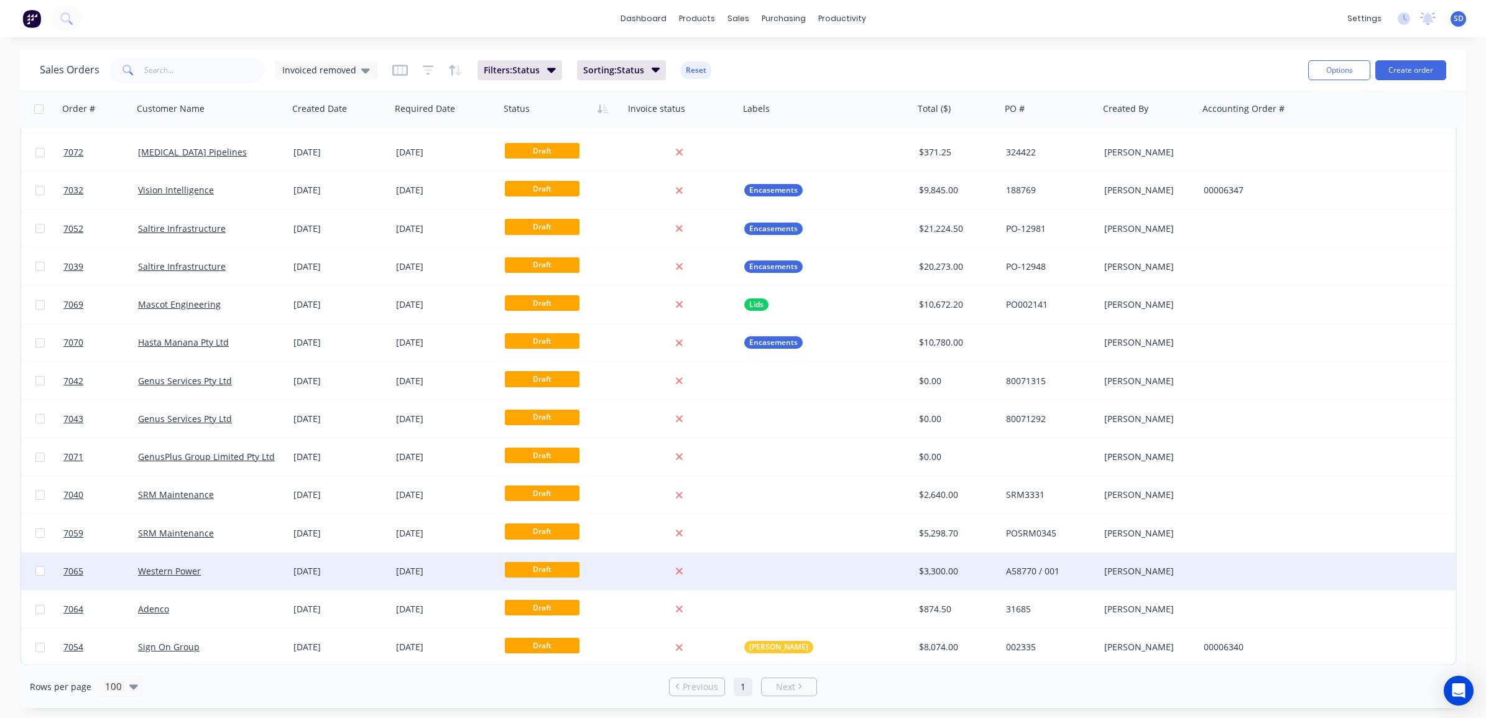
click at [230, 577] on div "Western Power" at bounding box center [210, 571] width 155 height 37
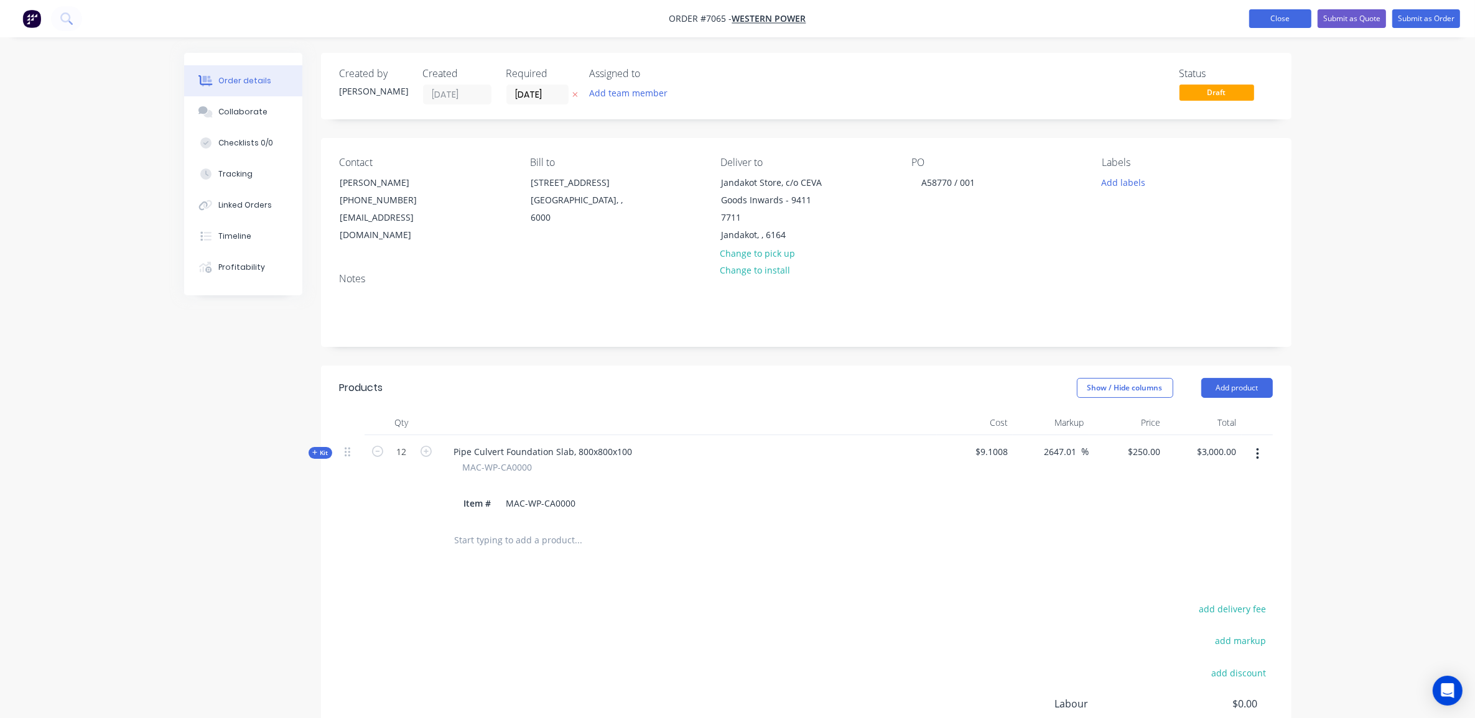
click at [1287, 19] on button "Close" at bounding box center [1280, 18] width 62 height 19
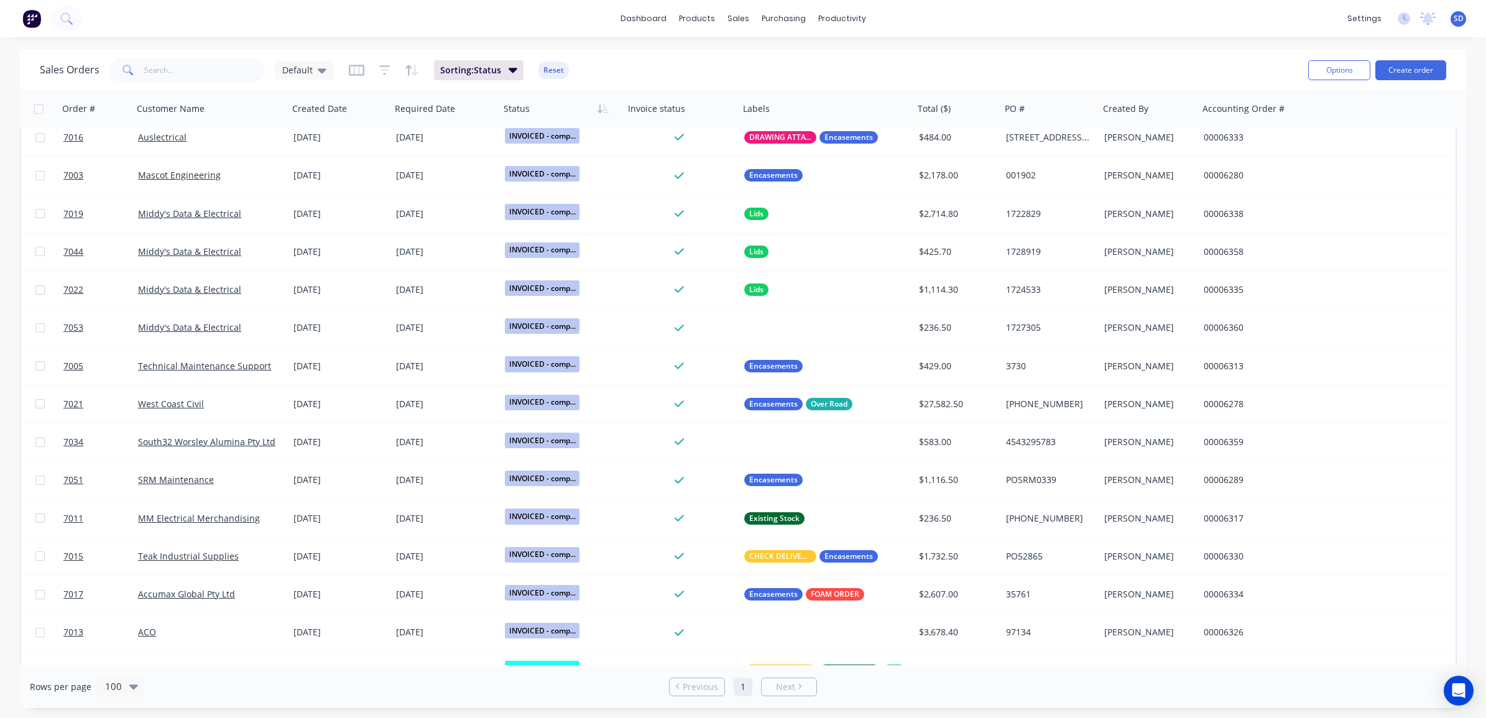
scroll to position [1043, 0]
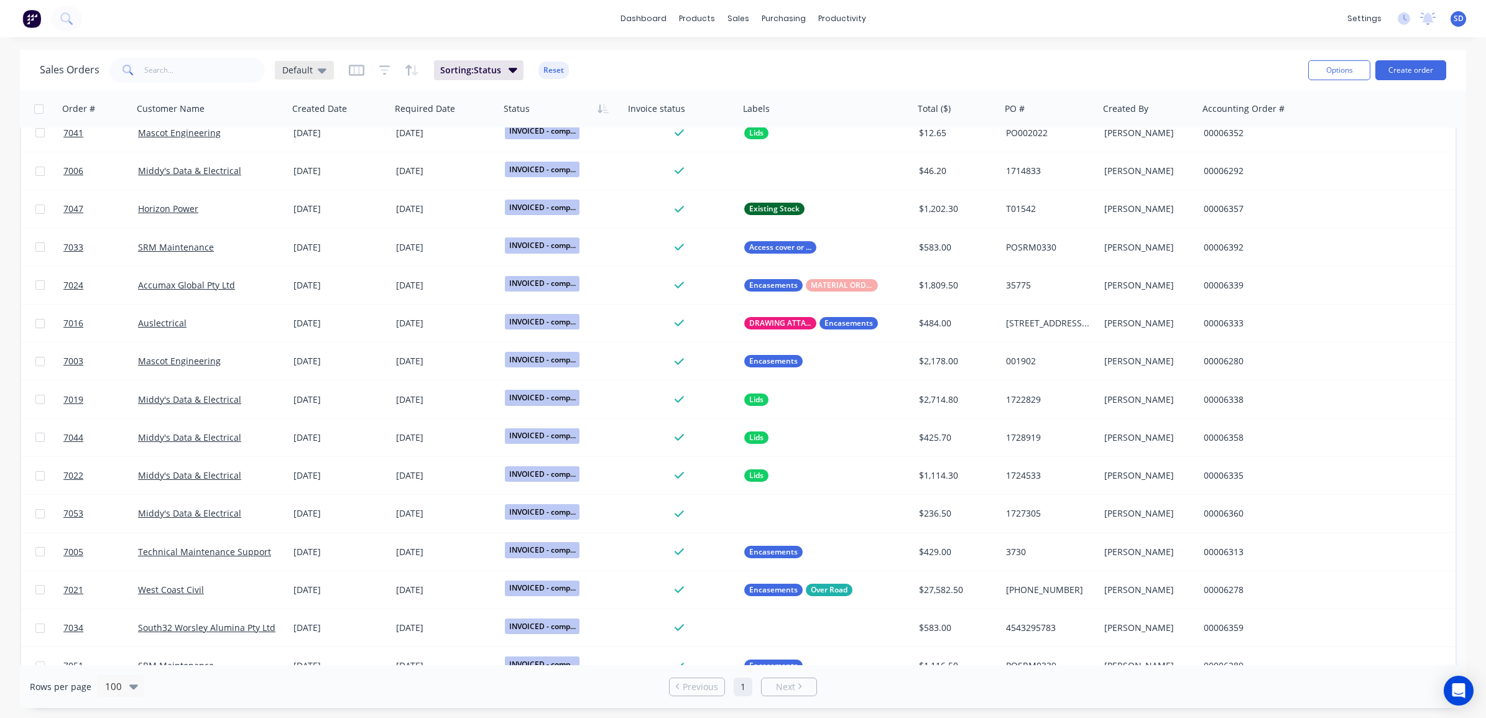
click at [321, 67] on icon at bounding box center [322, 70] width 9 height 14
click at [330, 257] on button "Invoicing view" at bounding box center [350, 250] width 142 height 14
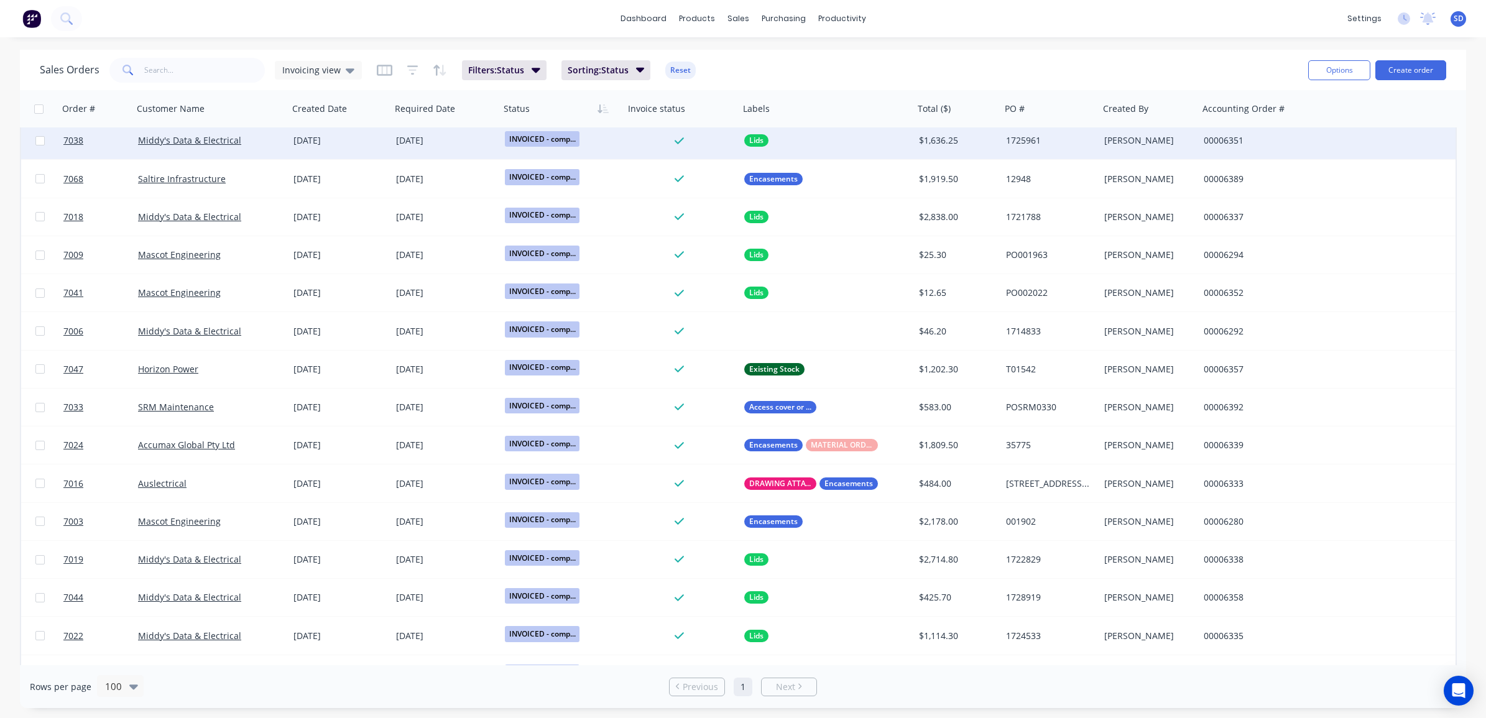
scroll to position [389, 0]
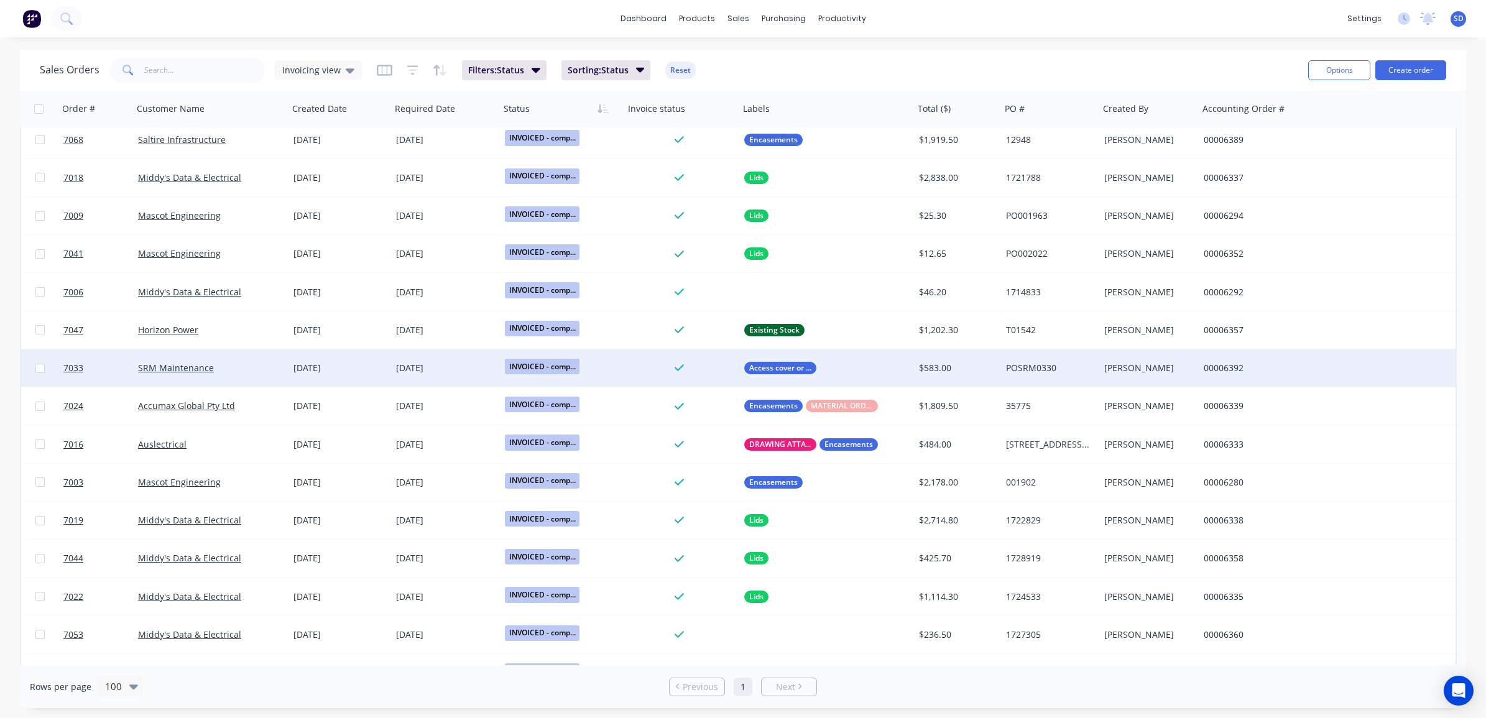
click at [254, 369] on div "SRM Maintenance" at bounding box center [207, 368] width 138 height 12
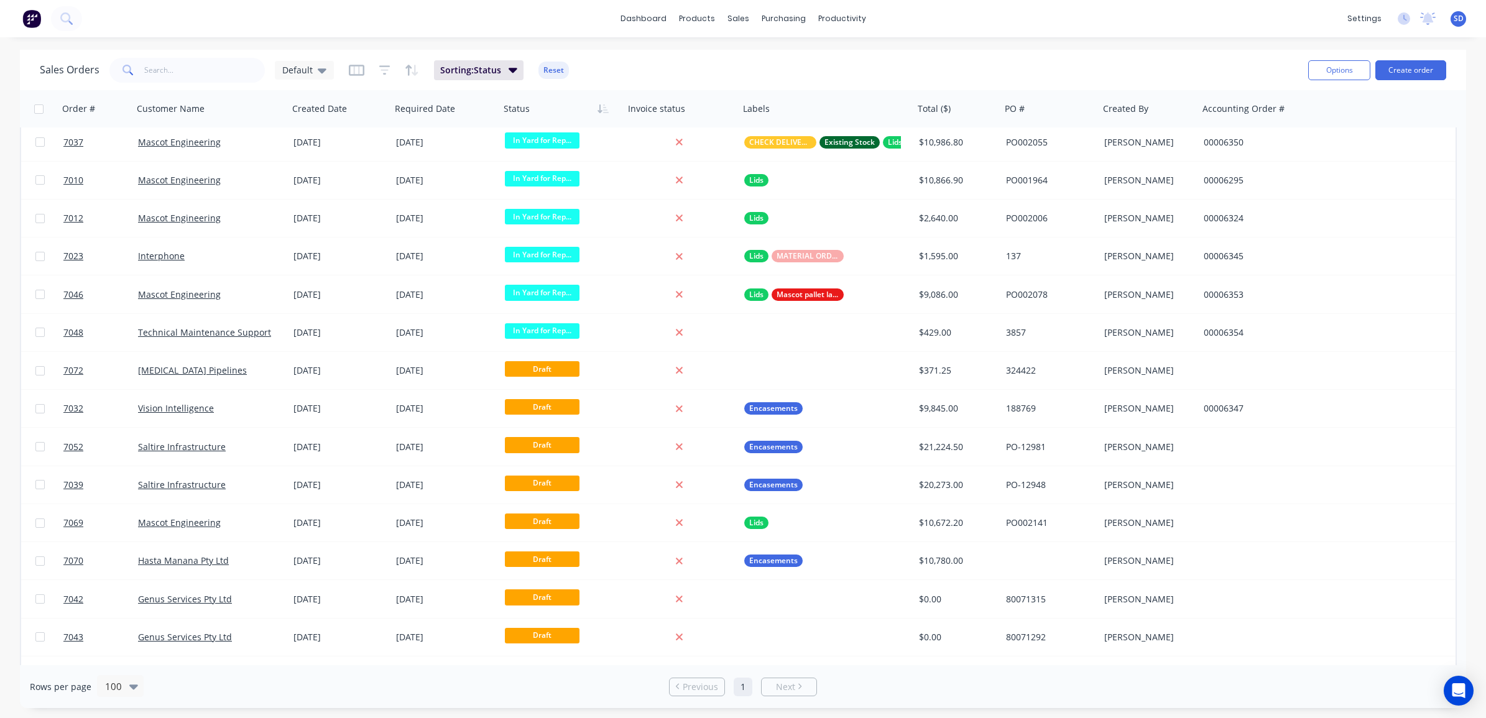
scroll to position [1665, 0]
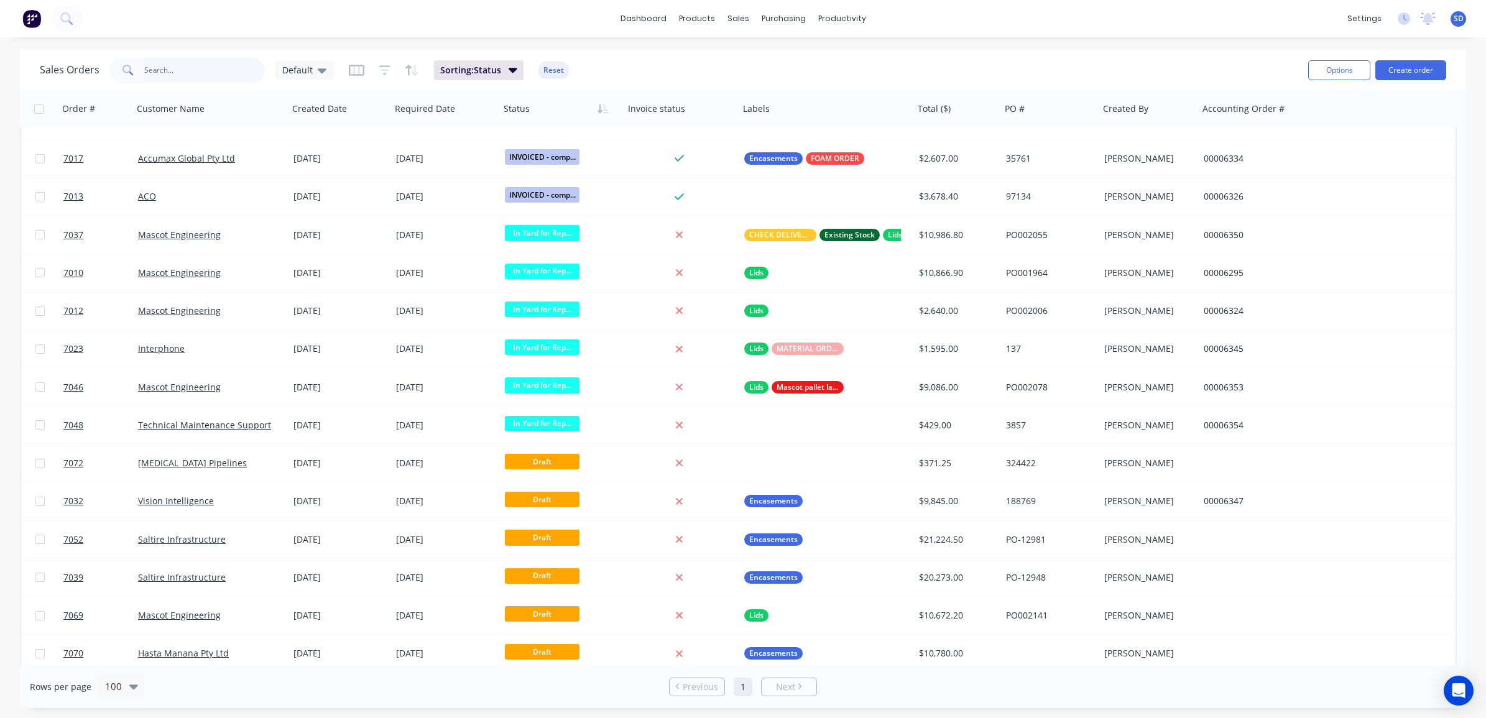
click at [185, 76] on input "text" at bounding box center [204, 70] width 121 height 25
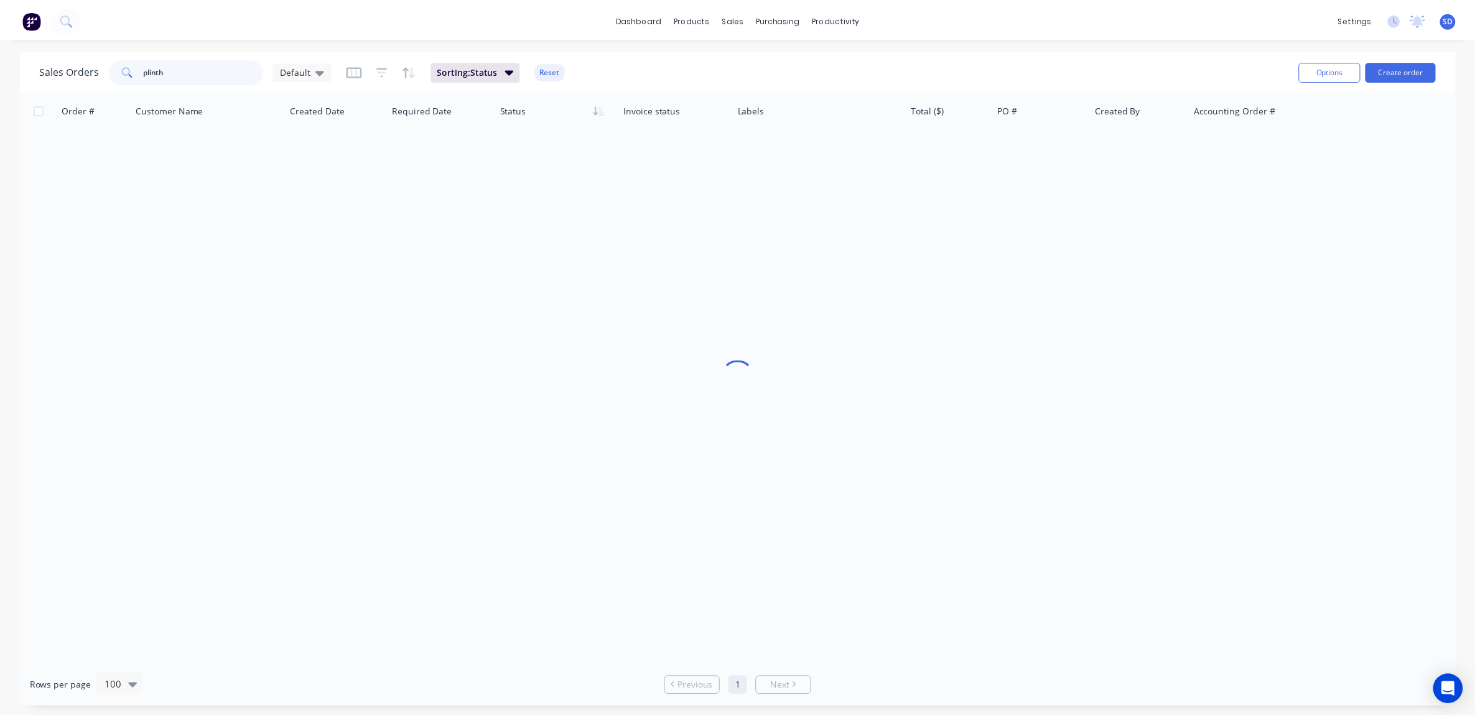
scroll to position [0, 0]
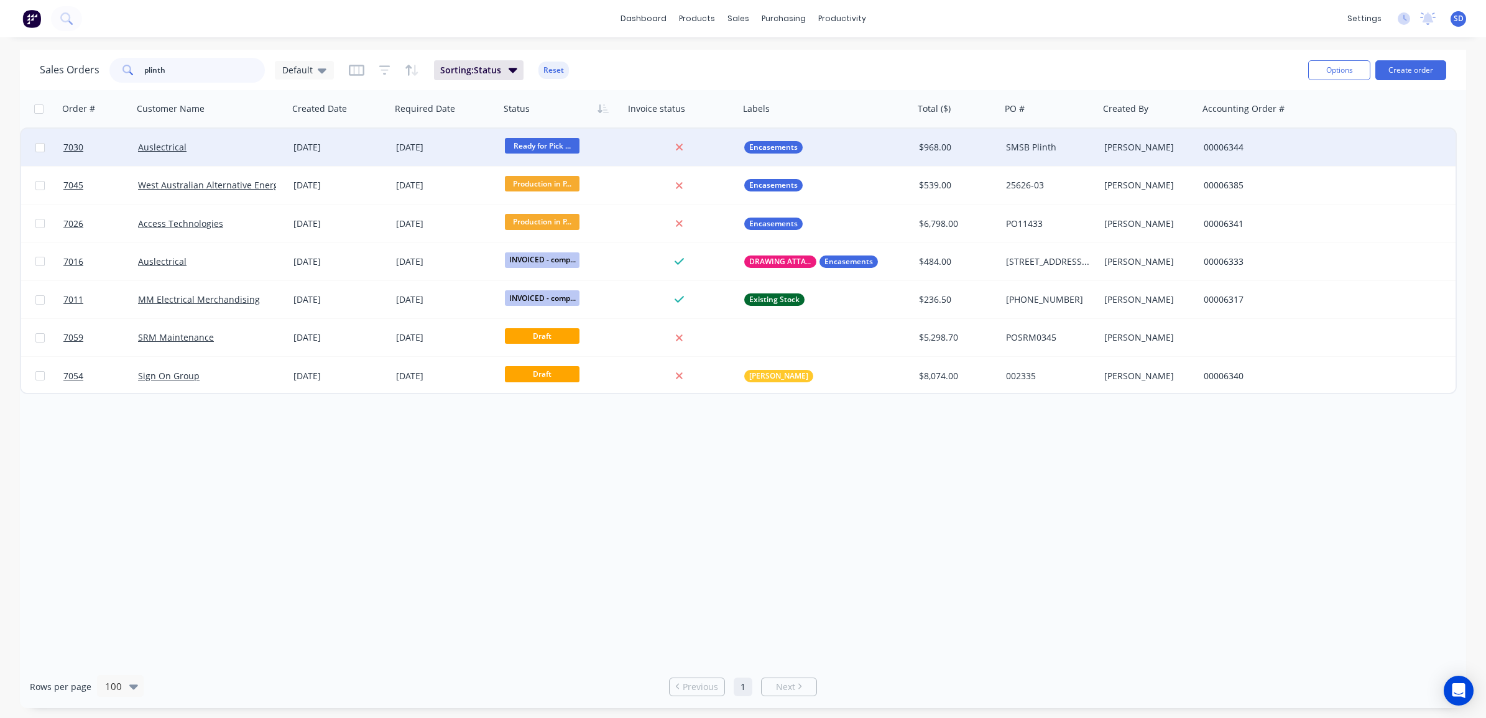
type input "plinth"
click at [211, 150] on div "Auslectrical" at bounding box center [207, 147] width 138 height 12
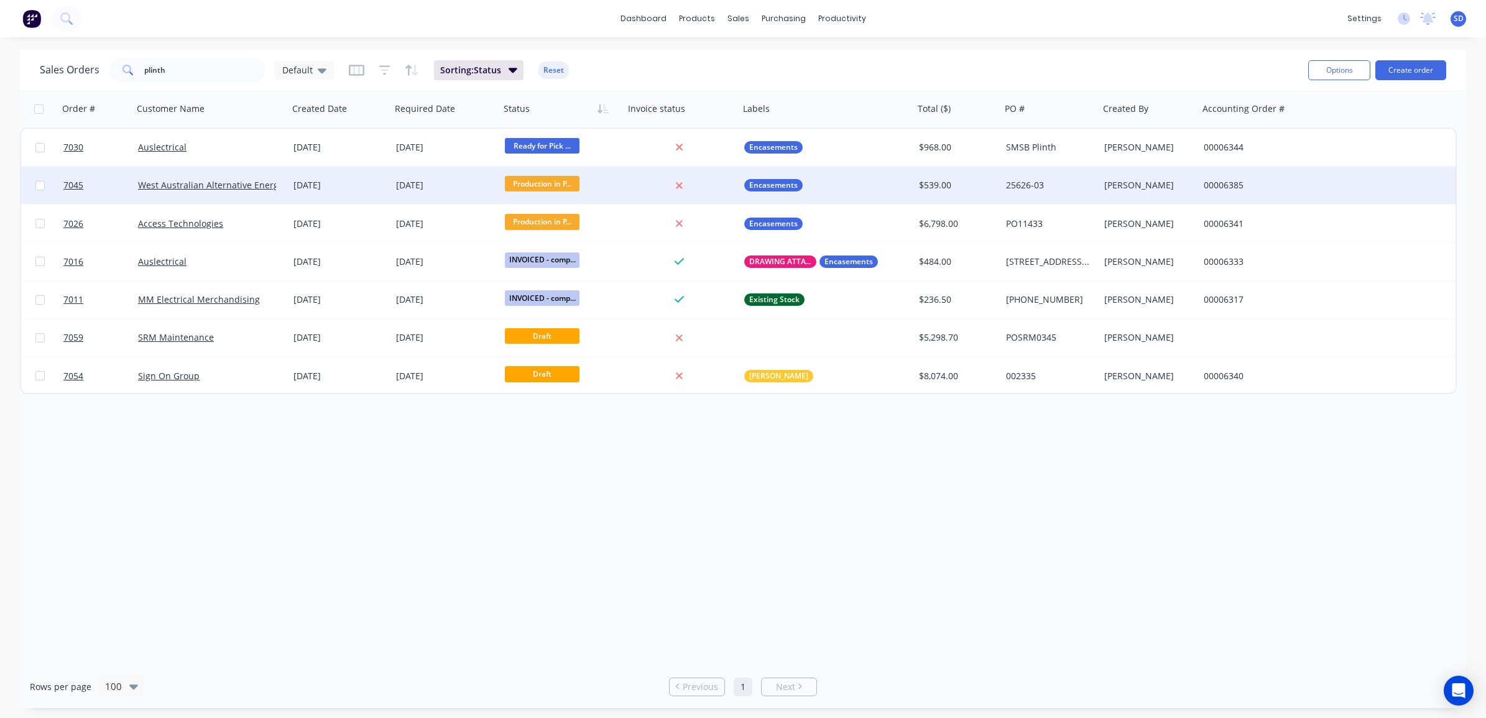
click at [281, 197] on div "West Australian Alternative Energy" at bounding box center [210, 185] width 155 height 37
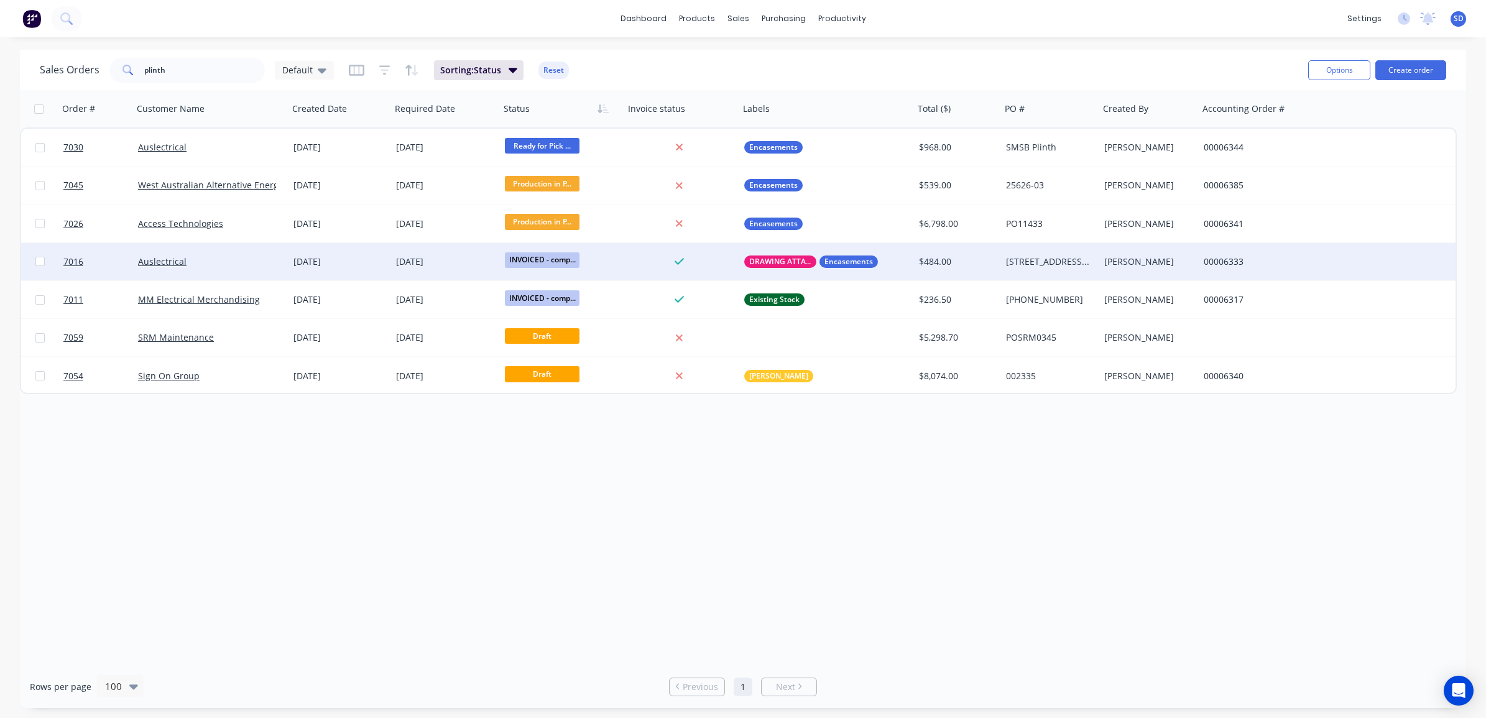
click at [228, 266] on div "Auslectrical" at bounding box center [207, 262] width 138 height 12
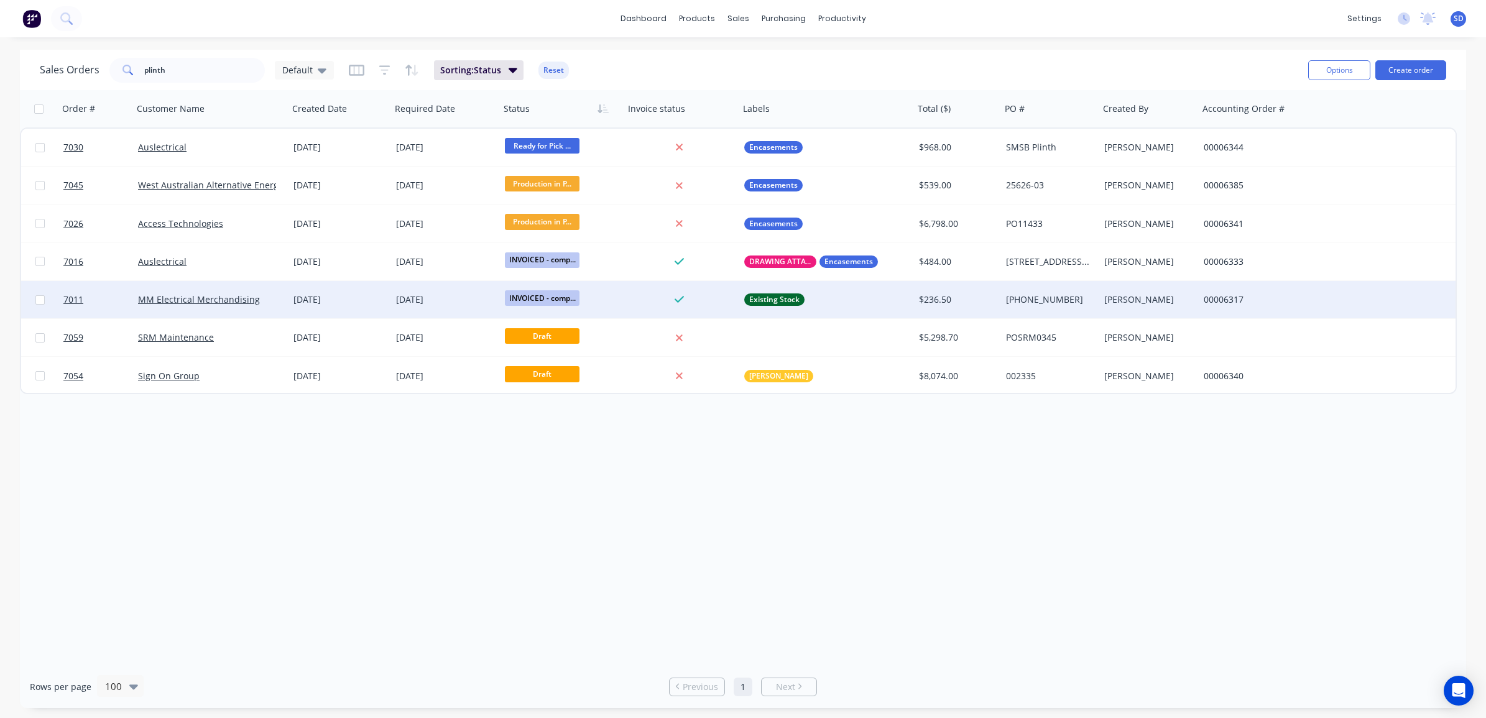
click at [277, 302] on div "MM Electrical Merchandising" at bounding box center [211, 300] width 146 height 12
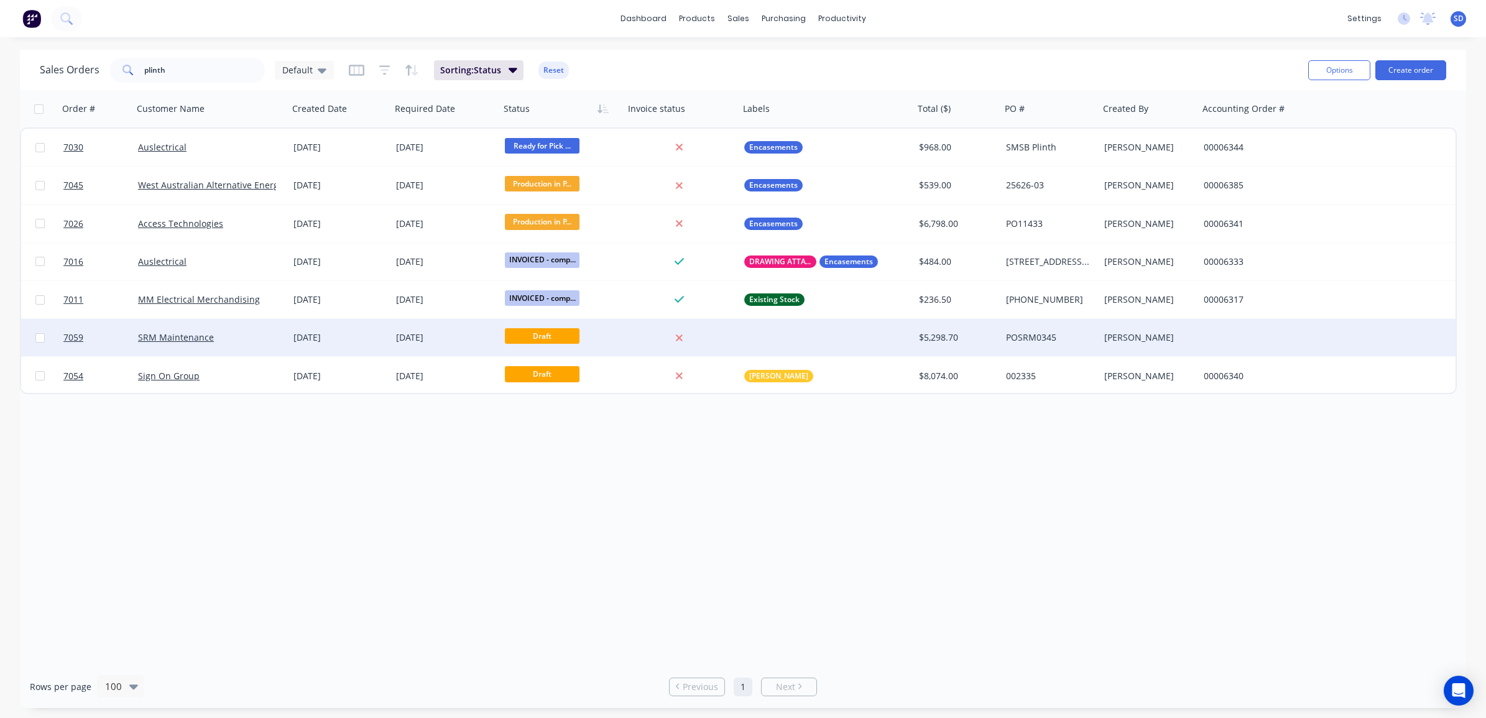
click at [241, 343] on div "SRM Maintenance" at bounding box center [210, 337] width 155 height 37
